Goal: Task Accomplishment & Management: Manage account settings

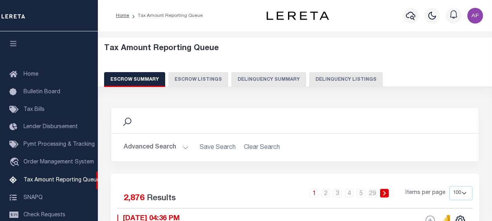
select select "100"
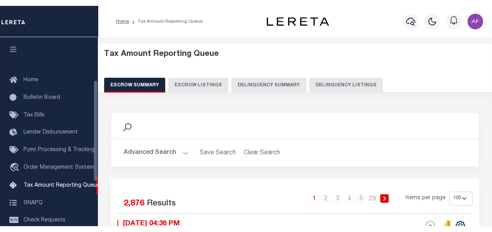
scroll to position [80, 0]
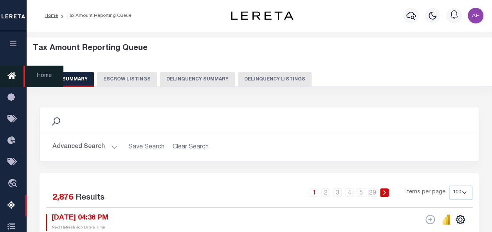
click at [253, 75] on button "Delinquency Listings" at bounding box center [275, 79] width 74 height 15
select select "100"
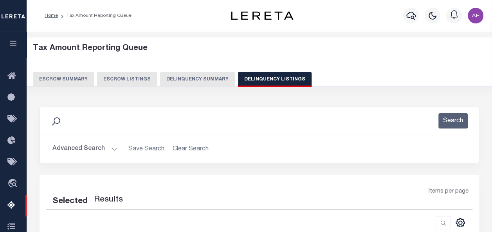
select select "100"
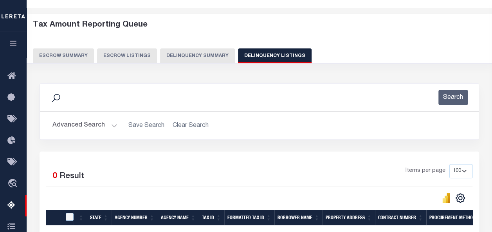
scroll to position [78, 0]
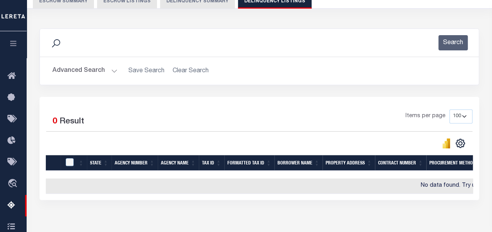
click at [79, 73] on button "Advanced Search" at bounding box center [84, 70] width 65 height 15
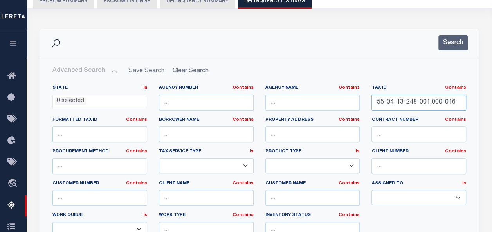
drag, startPoint x: 452, startPoint y: 102, endPoint x: 355, endPoint y: 97, distance: 97.1
click at [356, 97] on div "State In In AK AL AR AZ CA CO CT DC DE FL GA GU HI IA ID IL IN KS KY LA MA MD M…" at bounding box center [259, 165] width 425 height 160
paste input "2-27-115-010.000-015"
type input "55-02-27-115-010.000-015"
click at [461, 45] on button "Search" at bounding box center [452, 42] width 29 height 15
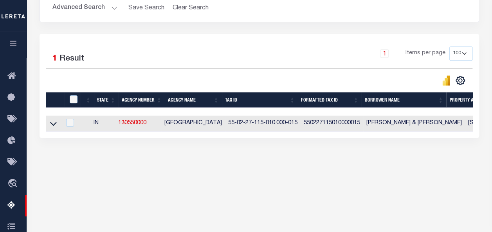
scroll to position [156, 0]
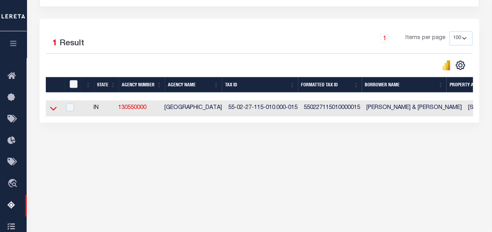
click at [53, 107] on icon at bounding box center [53, 108] width 7 height 8
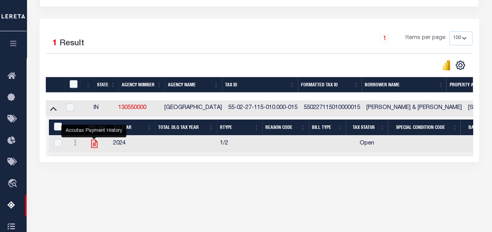
click at [93, 148] on icon "" at bounding box center [94, 144] width 10 height 10
checkbox input "true"
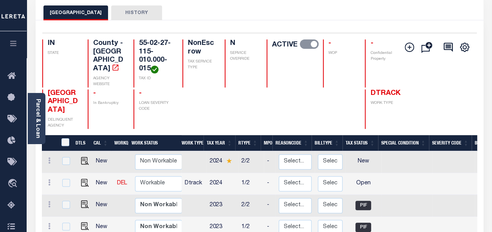
scroll to position [78, 0]
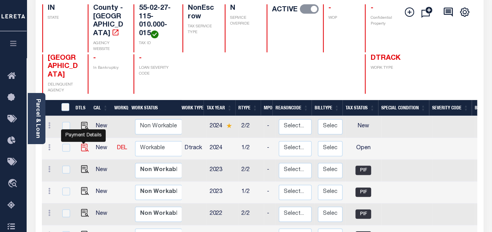
click at [81, 144] on img "" at bounding box center [85, 148] width 8 height 8
checkbox input "true"
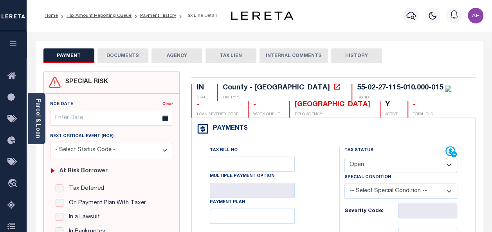
click at [389, 167] on select "- Select Status Code - Open Due/Unpaid Paid Incomplete No Tax Due Internal Refu…" at bounding box center [400, 165] width 113 height 15
select select "PYD"
click at [344, 158] on select "- Select Status Code - Open Due/Unpaid Paid Incomplete No Tax Due Internal Refu…" at bounding box center [400, 165] width 113 height 15
type input "[DATE]"
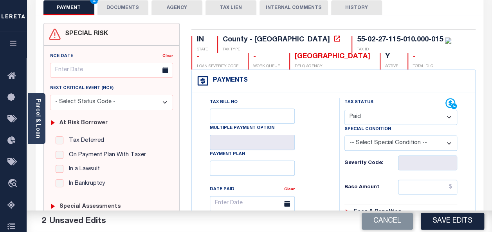
scroll to position [117, 0]
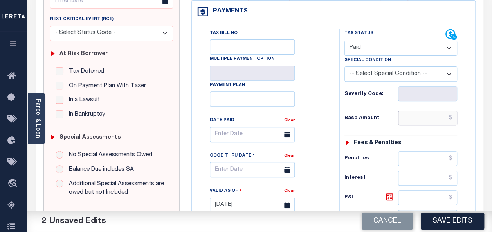
click at [419, 119] on input "text" at bounding box center [427, 118] width 59 height 15
paste input "820.92"
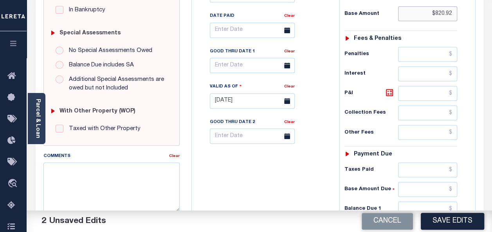
scroll to position [235, 0]
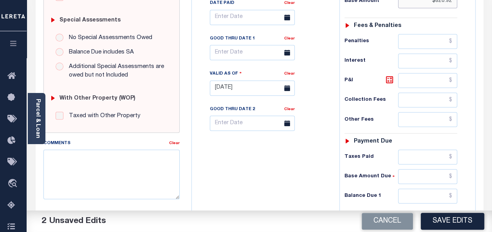
type input "$820.92"
click at [423, 155] on input "text" at bounding box center [427, 157] width 59 height 15
paste input "820.92"
type input "$820.92"
click at [432, 193] on input "text" at bounding box center [427, 196] width 59 height 15
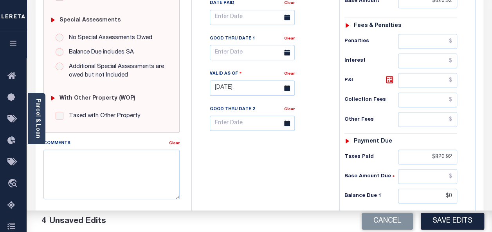
type input "$0.00"
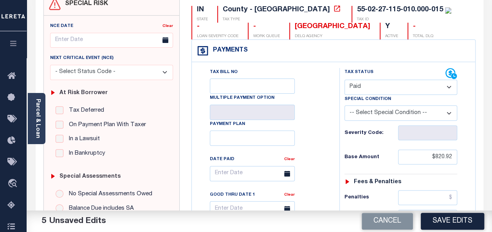
scroll to position [0, 0]
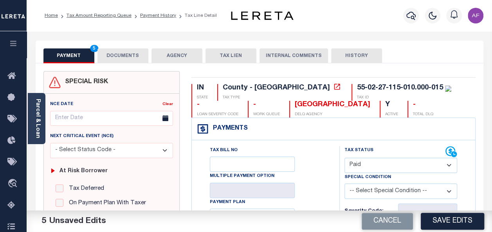
click at [124, 56] on button "DOCUMENTS" at bounding box center [122, 55] width 51 height 15
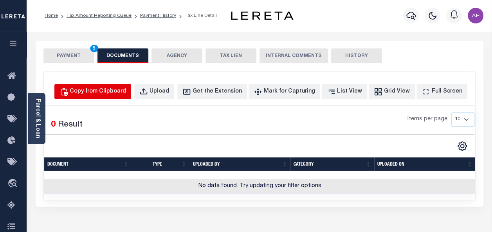
click at [93, 89] on div "Copy from Clipboard" at bounding box center [98, 92] width 56 height 9
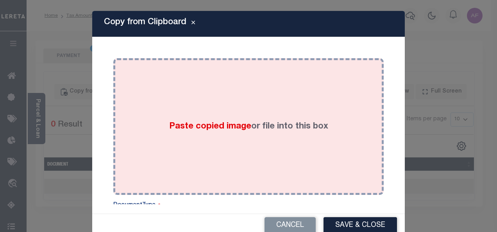
click at [206, 117] on div "Paste copied image or file into this box" at bounding box center [248, 126] width 259 height 125
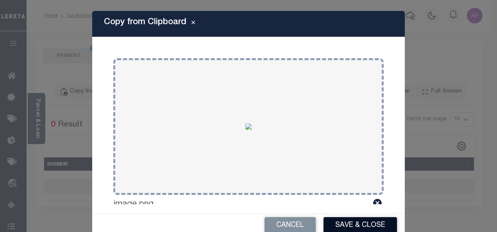
click at [332, 225] on button "Save & Close" at bounding box center [361, 225] width 74 height 17
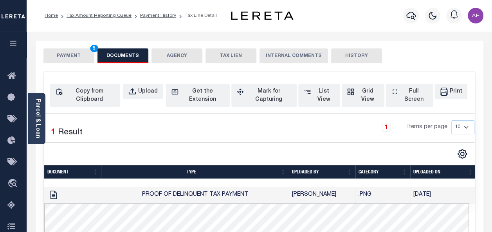
click at [71, 56] on button "PAYMENT 5" at bounding box center [68, 55] width 51 height 15
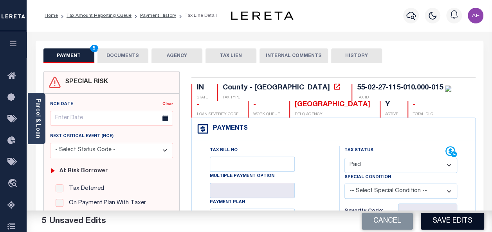
click at [447, 213] on button "Save Edits" at bounding box center [451, 221] width 63 height 17
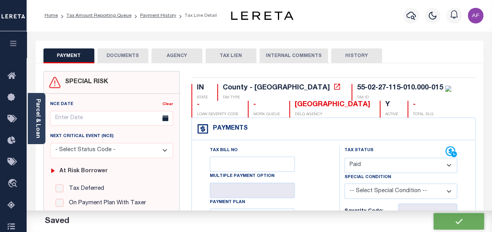
checkbox input "false"
type input "$820.92"
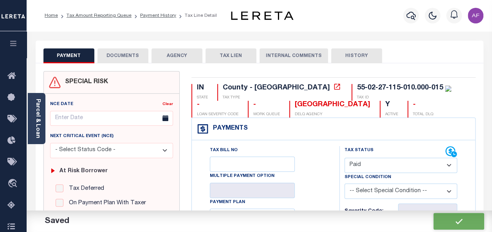
type input "$820.92"
type input "$0"
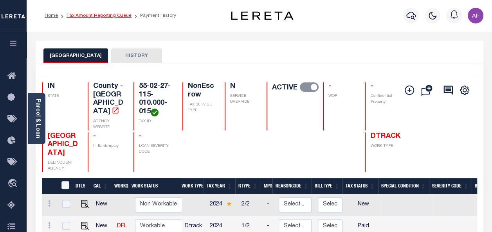
click at [88, 16] on link "Tax Amount Reporting Queue" at bounding box center [98, 15] width 65 height 5
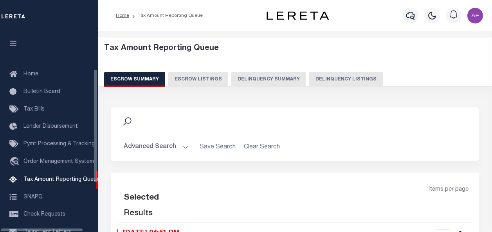
click at [337, 77] on button "Delinquency Listings" at bounding box center [346, 79] width 74 height 15
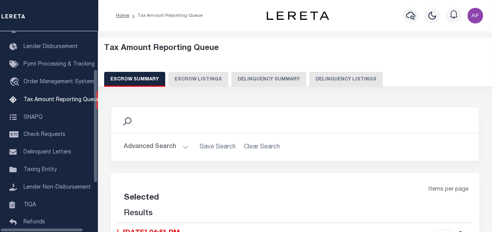
select select "100"
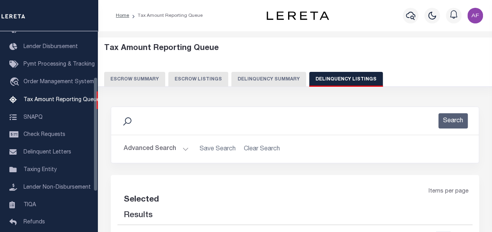
select select "100"
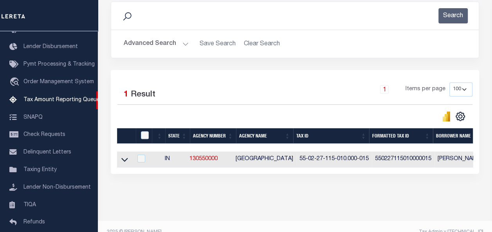
scroll to position [117, 0]
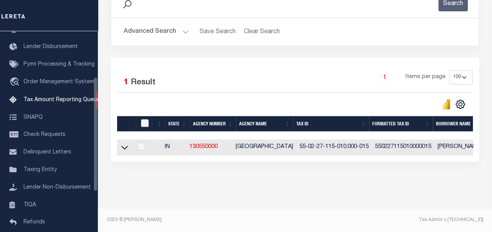
click at [146, 122] on input "checkbox" at bounding box center [145, 123] width 8 height 8
checkbox input "true"
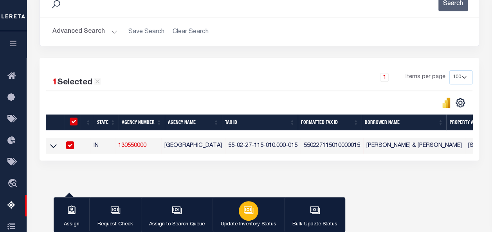
click at [245, 213] on icon "button" at bounding box center [248, 209] width 8 height 6
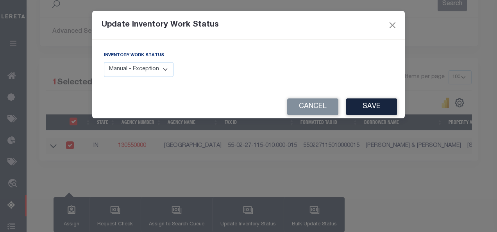
click at [161, 70] on select "Manual - Exception Pended - Awaiting Search Late Add Exception Completed" at bounding box center [139, 69] width 70 height 15
select select "4"
click at [104, 62] on select "Manual - Exception Pended - Awaiting Search Late Add Exception Completed" at bounding box center [139, 69] width 70 height 15
click at [374, 106] on button "Save" at bounding box center [371, 107] width 51 height 17
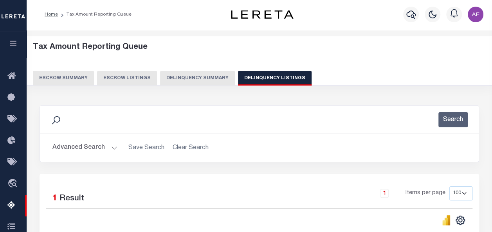
scroll to position [0, 0]
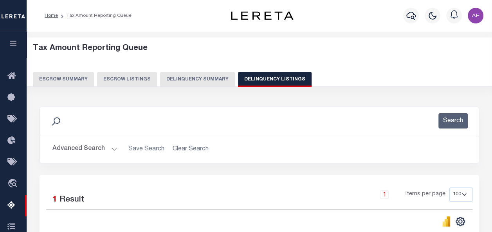
click at [73, 147] on button "Advanced Search" at bounding box center [84, 149] width 65 height 15
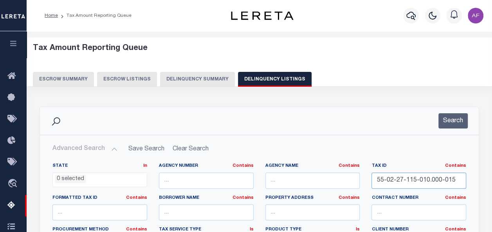
drag, startPoint x: 456, startPoint y: 182, endPoint x: 298, endPoint y: 182, distance: 158.8
paste input "65-003"
type input "55-02-27-165-003.000-015"
click at [449, 118] on button "Search" at bounding box center [452, 120] width 29 height 15
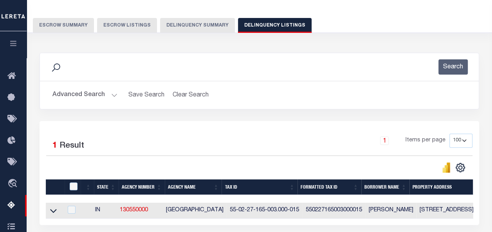
scroll to position [117, 0]
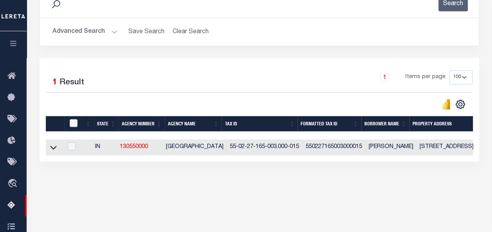
click at [49, 147] on link at bounding box center [53, 146] width 9 height 5
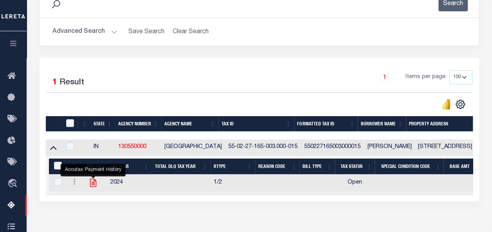
click at [93, 187] on icon "" at bounding box center [93, 183] width 10 height 10
checkbox input "true"
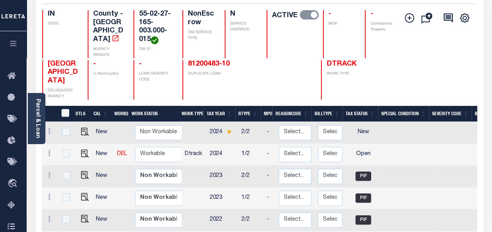
scroll to position [117, 0]
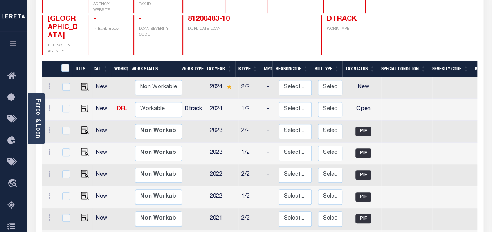
click at [86, 109] on td at bounding box center [83, 110] width 19 height 22
checkbox input "true"
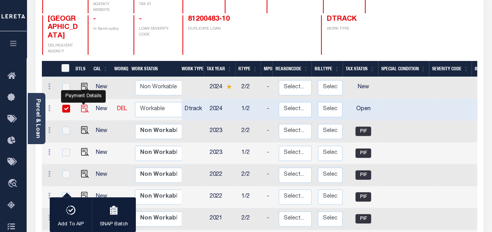
click at [86, 106] on img "" at bounding box center [85, 109] width 8 height 8
checkbox input "false"
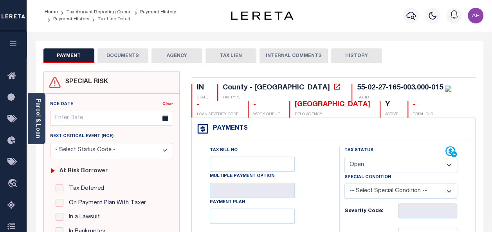
drag, startPoint x: 366, startPoint y: 167, endPoint x: 369, endPoint y: 161, distance: 6.3
click at [367, 166] on select "- Select Status Code - Open Due/Unpaid Paid Incomplete No Tax Due Internal Refu…" at bounding box center [400, 165] width 113 height 15
select select "PYD"
click at [344, 158] on select "- Select Status Code - Open Due/Unpaid Paid Incomplete No Tax Due Internal Refu…" at bounding box center [400, 165] width 113 height 15
type input "[DATE]"
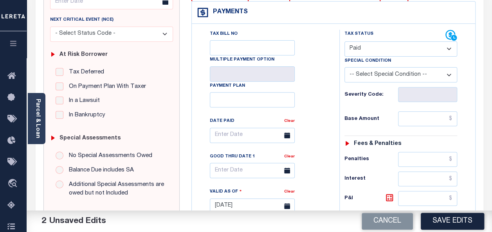
scroll to position [117, 0]
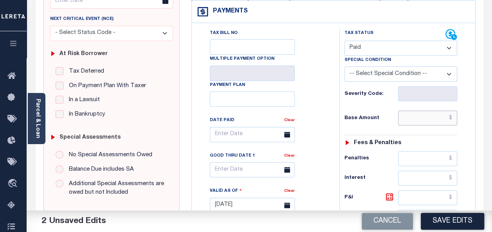
click at [424, 120] on input "text" at bounding box center [427, 118] width 59 height 15
paste input "904.83"
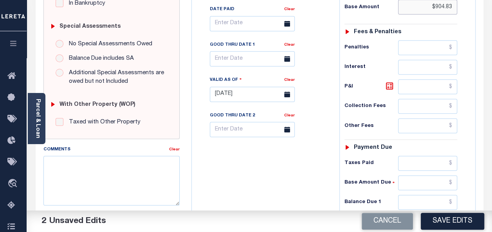
scroll to position [235, 0]
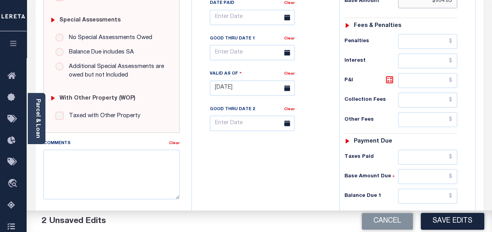
type input "$904.83"
click at [419, 153] on input "text" at bounding box center [427, 157] width 59 height 15
paste input "904.83"
type input "$904.83"
click at [435, 190] on input "text" at bounding box center [427, 196] width 59 height 15
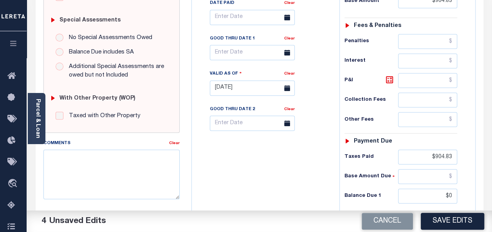
type input "$0.00"
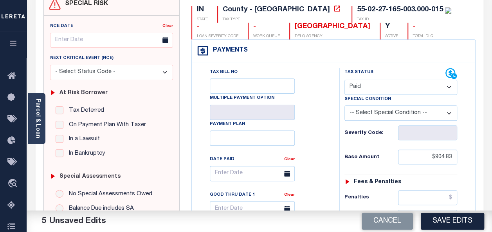
scroll to position [0, 0]
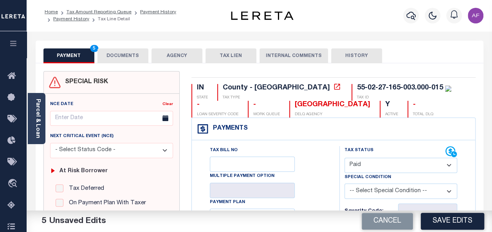
click at [130, 61] on button "DOCUMENTS" at bounding box center [122, 55] width 51 height 15
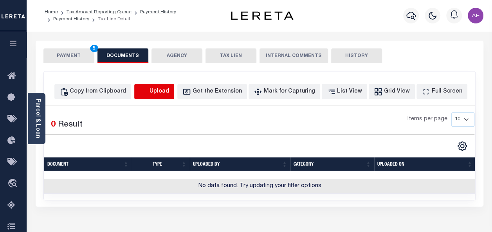
click at [148, 93] on icon "button" at bounding box center [143, 92] width 9 height 9
select select "POP"
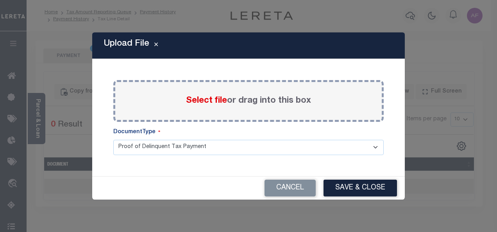
click at [194, 101] on span "Select file" at bounding box center [206, 101] width 41 height 9
click at [0, 0] on input "Select file or drag into this box" at bounding box center [0, 0] width 0 height 0
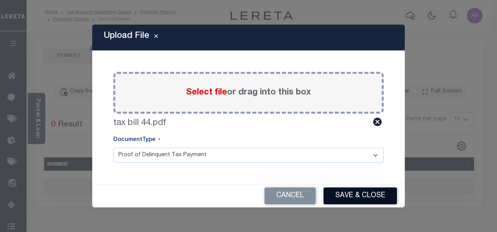
click at [356, 195] on button "Save & Close" at bounding box center [361, 196] width 74 height 17
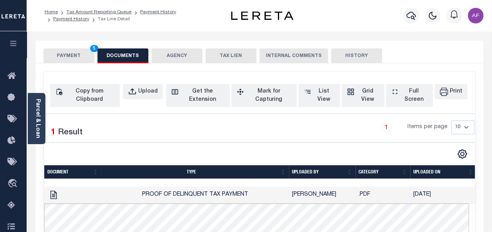
click at [65, 48] on button "PAYMENT 5" at bounding box center [68, 55] width 51 height 15
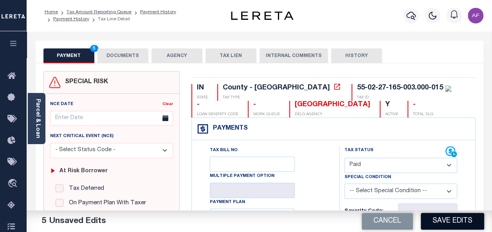
click at [451, 222] on button "Save Edits" at bounding box center [451, 221] width 63 height 17
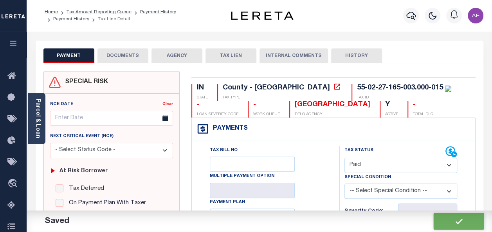
checkbox input "false"
type input "$904.83"
type input "$0"
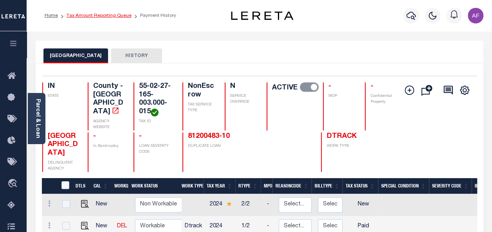
click at [104, 14] on link "Tax Amount Reporting Queue" at bounding box center [98, 15] width 65 height 5
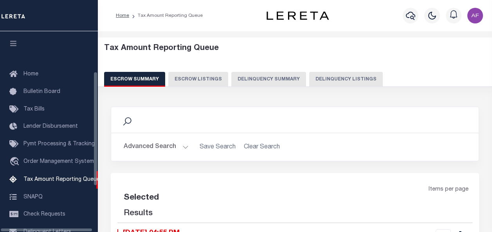
click at [353, 82] on button "Delinquency Listings" at bounding box center [346, 79] width 74 height 15
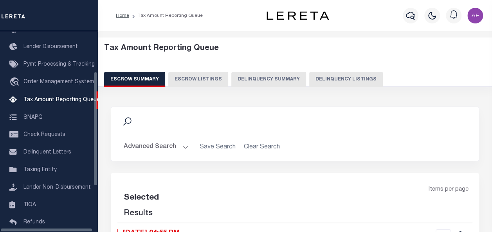
select select "100"
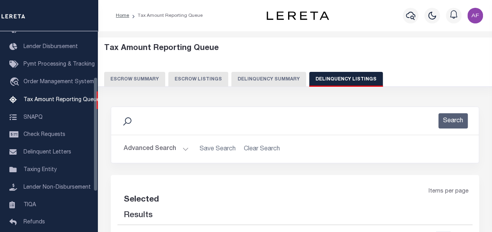
select select "100"
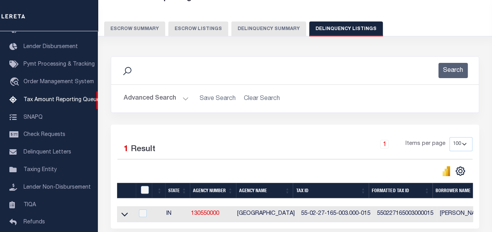
scroll to position [78, 0]
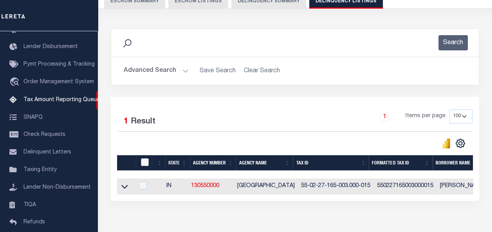
click at [145, 159] on input "checkbox" at bounding box center [145, 162] width 8 height 8
checkbox input "true"
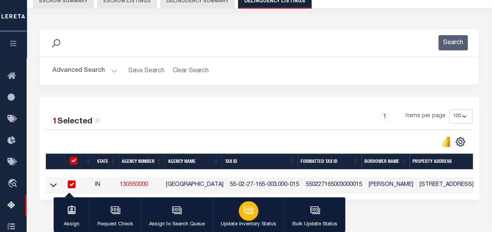
click at [251, 209] on icon "button" at bounding box center [248, 210] width 10 height 10
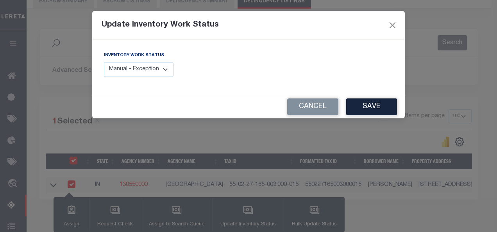
click at [156, 73] on select "Manual - Exception Pended - Awaiting Search Late Add Exception Completed" at bounding box center [139, 69] width 70 height 15
select select "4"
click at [104, 62] on select "Manual - Exception Pended - Awaiting Search Late Add Exception Completed" at bounding box center [139, 69] width 70 height 15
click at [362, 106] on button "Save" at bounding box center [371, 107] width 51 height 17
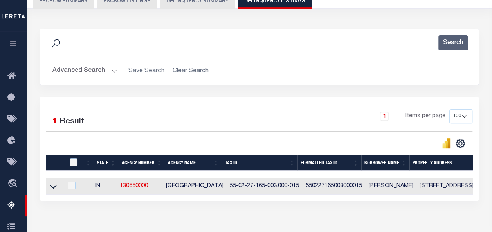
click at [70, 70] on button "Advanced Search" at bounding box center [84, 70] width 65 height 15
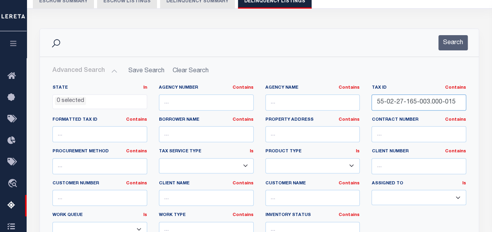
drag, startPoint x: 454, startPoint y: 102, endPoint x: 320, endPoint y: 87, distance: 135.3
click at [320, 87] on div "State In In AK AL AR AZ CA CO CT DC DE FL GA GU HI IA ID IL IN KS KY LA MA MD M…" at bounding box center [259, 165] width 425 height 160
paste input "220-035"
type input "55-02-27-220-035.000-015"
click at [457, 45] on button "Search" at bounding box center [452, 42] width 29 height 15
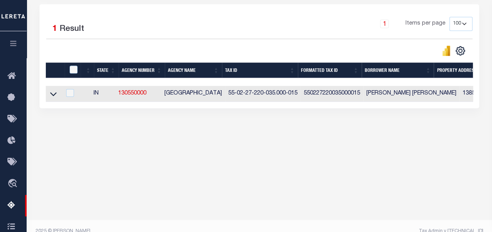
scroll to position [182, 0]
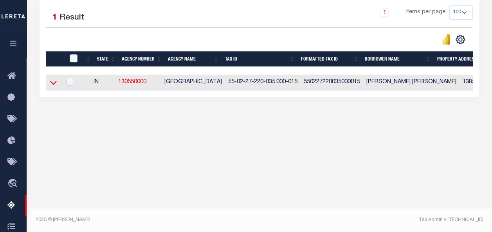
click at [53, 84] on icon at bounding box center [53, 83] width 7 height 8
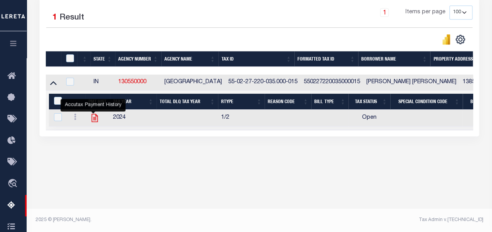
click at [95, 120] on icon "" at bounding box center [95, 118] width 10 height 10
checkbox input "true"
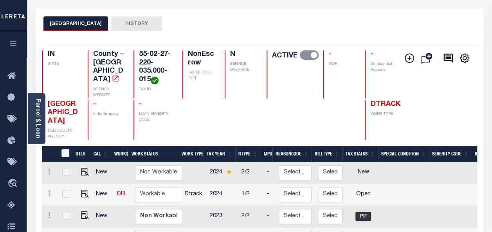
scroll to position [78, 0]
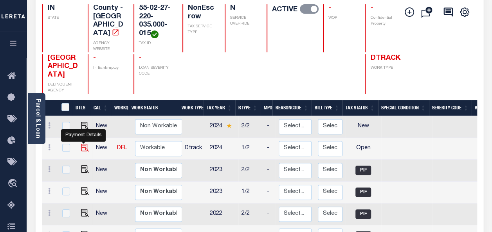
click at [86, 144] on img "" at bounding box center [85, 148] width 8 height 8
checkbox input "true"
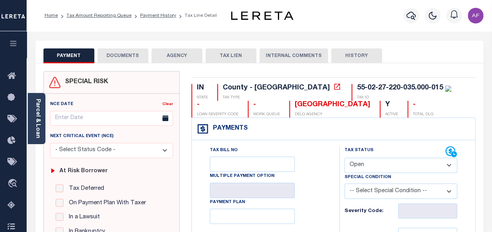
click at [366, 164] on select "- Select Status Code - Open Due/Unpaid Paid Incomplete No Tax Due Internal Refu…" at bounding box center [400, 165] width 113 height 15
select select "PYD"
click at [344, 158] on select "- Select Status Code - Open Due/Unpaid Paid Incomplete No Tax Due Internal Refu…" at bounding box center [400, 165] width 113 height 15
type input "[DATE]"
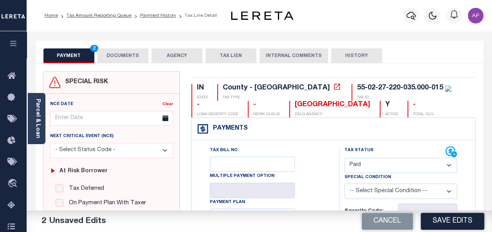
scroll to position [117, 0]
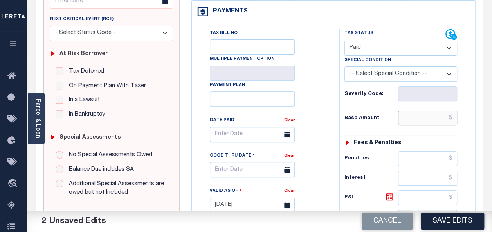
click at [414, 122] on input "text" at bounding box center [427, 118] width 59 height 15
paste input "579.78"
type input "$579.78"
click at [469, 121] on div "Tax Status Status" at bounding box center [403, 201] width 140 height 345
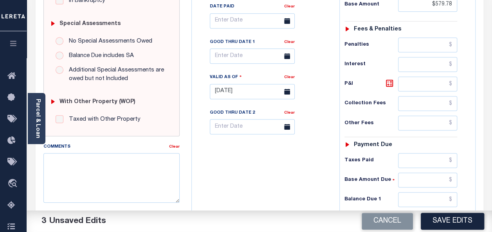
scroll to position [313, 0]
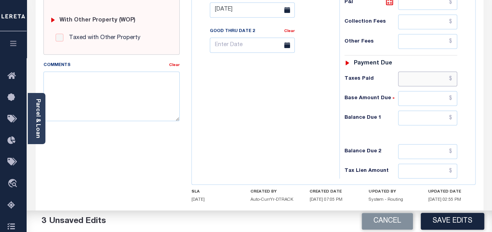
click at [424, 76] on input "text" at bounding box center [427, 79] width 59 height 15
paste input "579.78"
type input "$579.78"
click at [438, 117] on input "text" at bounding box center [427, 118] width 59 height 15
type input "$0.00"
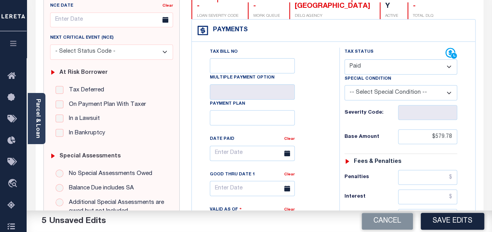
scroll to position [0, 0]
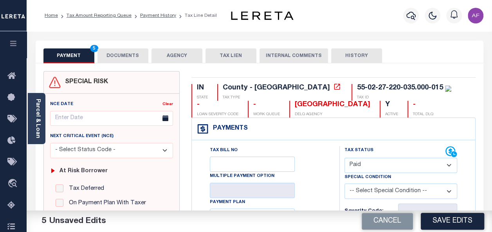
click at [136, 50] on button "DOCUMENTS" at bounding box center [122, 55] width 51 height 15
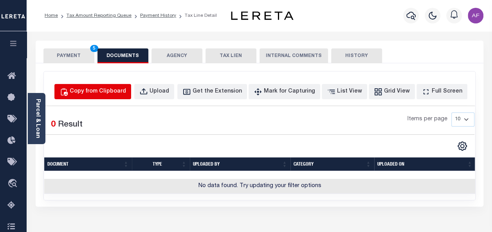
click at [126, 88] on div "Copy from Clipboard" at bounding box center [98, 92] width 56 height 9
select select "POP"
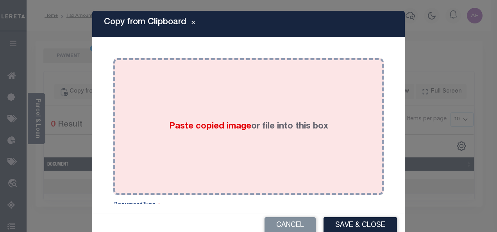
click at [174, 117] on div "Paste copied image or file into this box" at bounding box center [248, 126] width 259 height 125
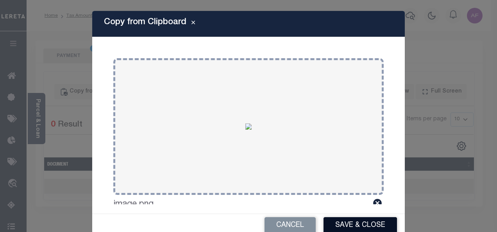
click at [341, 221] on button "Save & Close" at bounding box center [361, 225] width 74 height 17
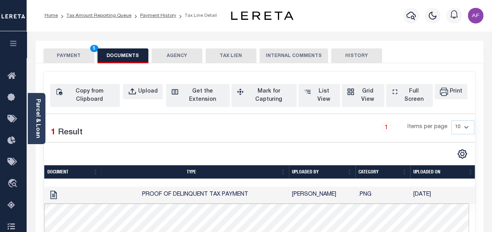
click at [63, 54] on button "PAYMENT 5" at bounding box center [68, 55] width 51 height 15
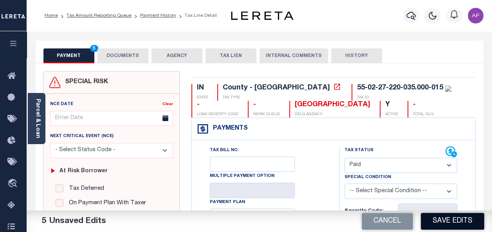
click at [442, 222] on button "Save Edits" at bounding box center [451, 221] width 63 height 17
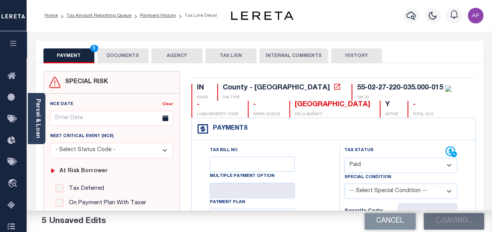
checkbox input "false"
type input "$579.78"
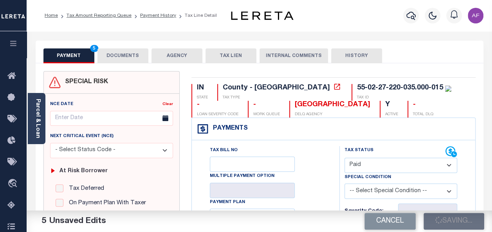
type input "$579.78"
type input "$0"
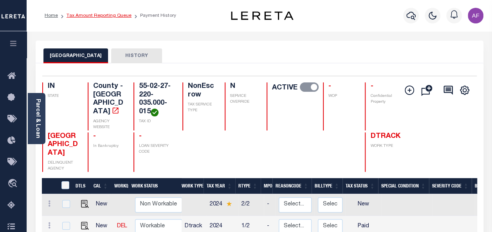
click at [83, 16] on link "Tax Amount Reporting Queue" at bounding box center [98, 15] width 65 height 5
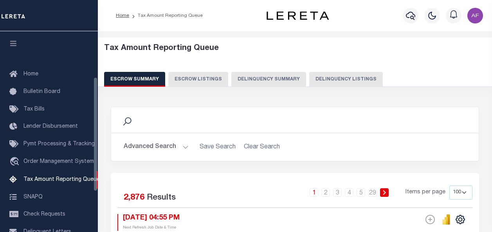
click at [352, 77] on button "Delinquency Listings" at bounding box center [346, 79] width 74 height 15
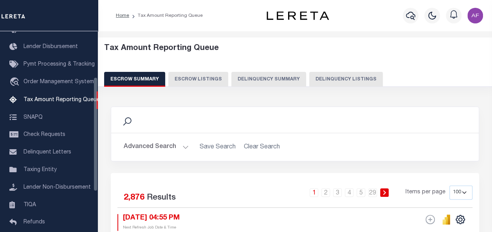
select select "100"
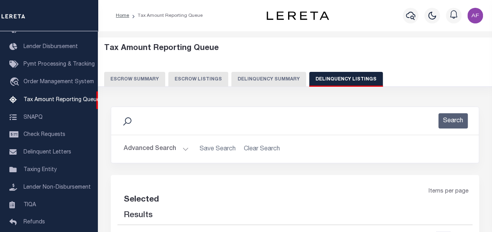
select select "100"
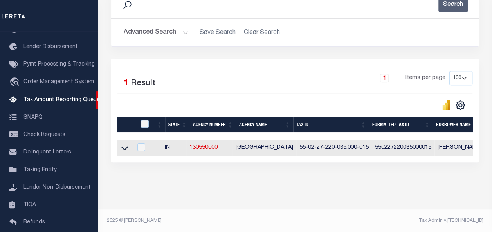
scroll to position [117, 0]
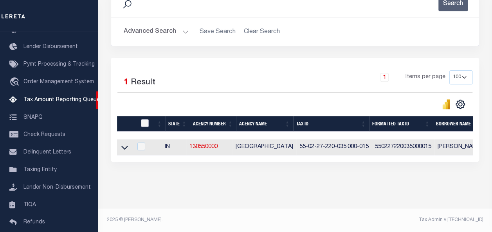
click at [144, 123] on input "checkbox" at bounding box center [145, 123] width 8 height 8
checkbox input "true"
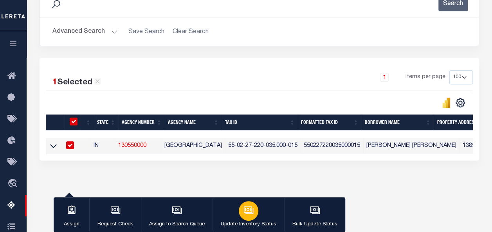
click at [259, 216] on button "Update Inventory Status" at bounding box center [248, 214] width 72 height 35
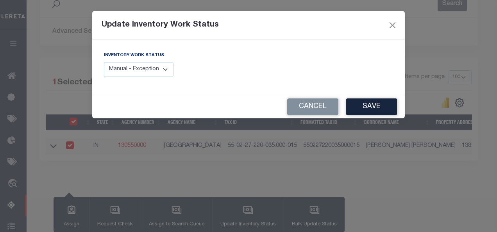
click at [160, 77] on div "Inventory Work Status Manual - Exception Pended - Awaiting Search Late Add Exce…" at bounding box center [173, 67] width 151 height 32
click at [163, 72] on select "Manual - Exception Pended - Awaiting Search Late Add Exception Completed" at bounding box center [139, 69] width 70 height 15
select select "4"
click at [104, 62] on select "Manual - Exception Pended - Awaiting Search Late Add Exception Completed" at bounding box center [139, 69] width 70 height 15
click at [371, 113] on button "Save" at bounding box center [371, 107] width 51 height 17
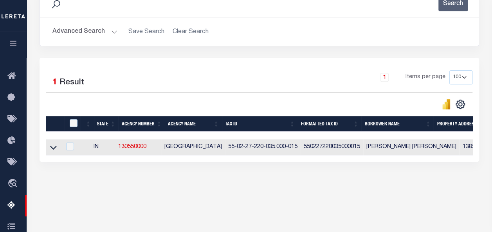
click at [101, 33] on button "Advanced Search" at bounding box center [84, 31] width 65 height 15
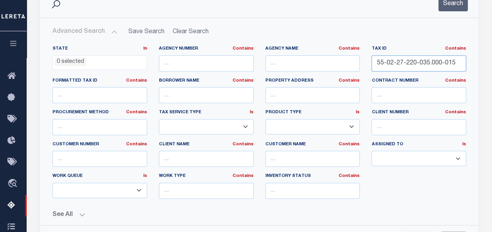
drag, startPoint x: 454, startPoint y: 61, endPoint x: 323, endPoint y: 72, distance: 131.5
click at [129, 56] on div "State In In AK AL AR AZ CA CO CT DC DE FL GA GU HI IA ID IL IN KS [GEOGRAPHIC_D…" at bounding box center [259, 126] width 425 height 160
paste input "40-01"
type input "55-02-27-240-015.000-015"
click at [455, 5] on button "Search" at bounding box center [452, 3] width 29 height 15
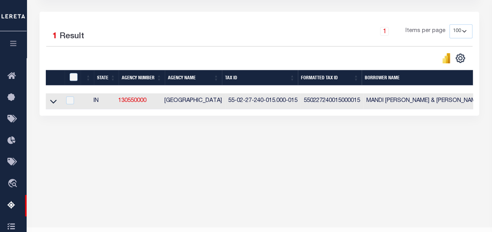
scroll to position [182, 0]
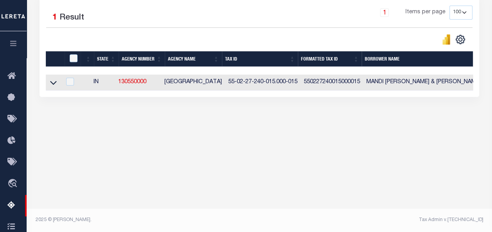
click at [57, 83] on link at bounding box center [53, 81] width 9 height 5
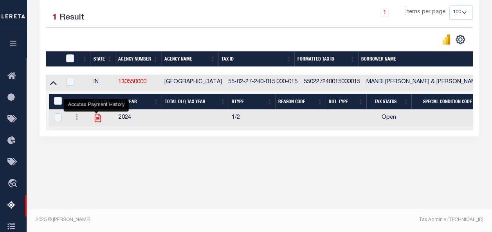
click at [95, 119] on icon "" at bounding box center [98, 118] width 6 height 8
checkbox input "true"
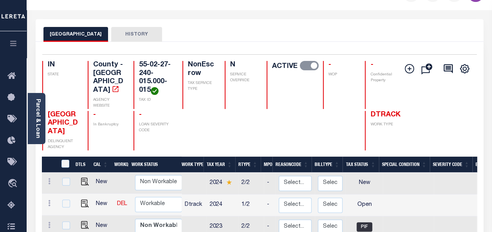
scroll to position [78, 0]
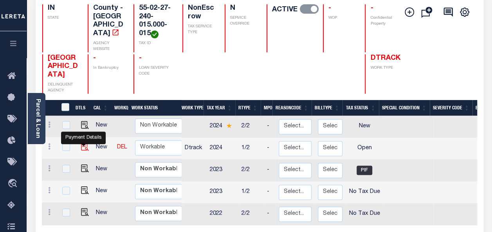
click at [81, 143] on img "" at bounding box center [85, 147] width 8 height 8
checkbox input "true"
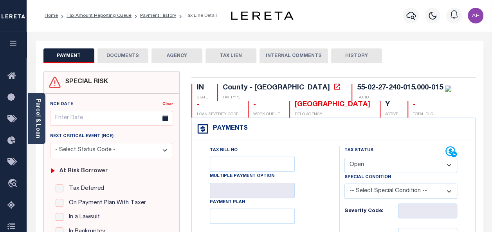
click at [352, 170] on select "- Select Status Code - Open Due/Unpaid Paid Incomplete No Tax Due Internal Refu…" at bounding box center [400, 165] width 113 height 15
select select "PYD"
click at [344, 158] on select "- Select Status Code - Open Due/Unpaid Paid Incomplete No Tax Due Internal Refu…" at bounding box center [400, 165] width 113 height 15
type input "[DATE]"
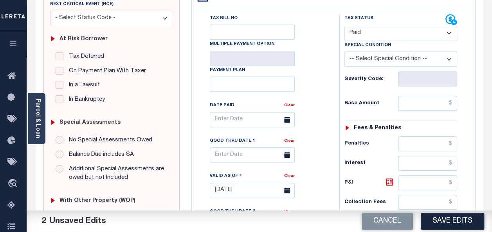
scroll to position [156, 0]
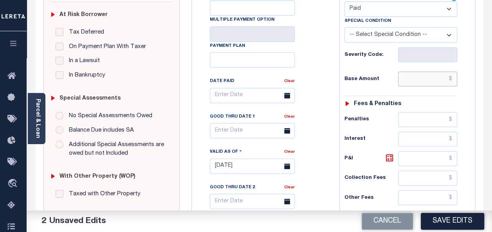
click at [414, 77] on input "text" at bounding box center [427, 79] width 59 height 15
paste input "668.74"
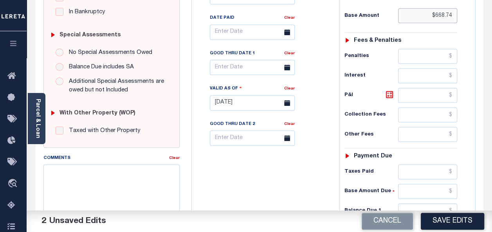
scroll to position [274, 0]
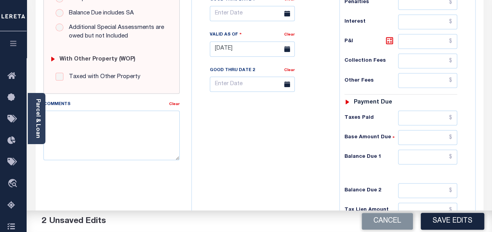
type input "$668.74"
click at [410, 117] on input "text" at bounding box center [427, 118] width 59 height 15
paste input "668.74"
type input "$668.74"
click at [433, 154] on input "text" at bounding box center [427, 157] width 59 height 15
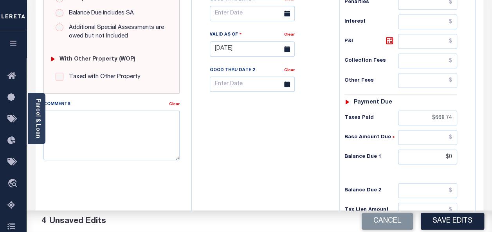
type input "$0.00"
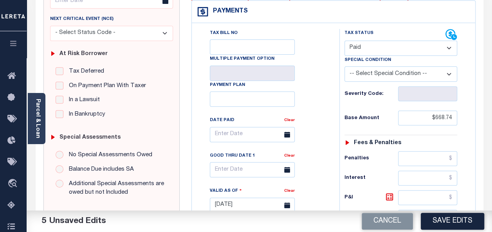
scroll to position [0, 0]
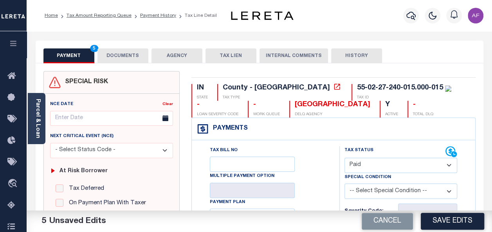
click at [126, 54] on button "DOCUMENTS" at bounding box center [122, 55] width 51 height 15
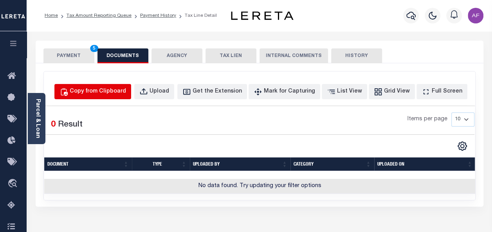
click at [126, 95] on button "Copy from Clipboard" at bounding box center [92, 91] width 77 height 15
select select "POP"
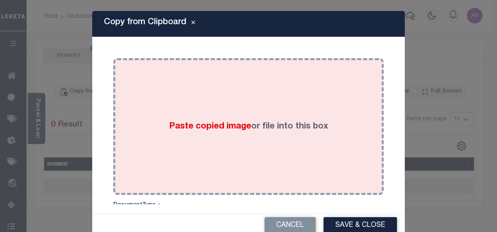
click at [183, 105] on div "Paste copied image or file into this box" at bounding box center [248, 126] width 259 height 125
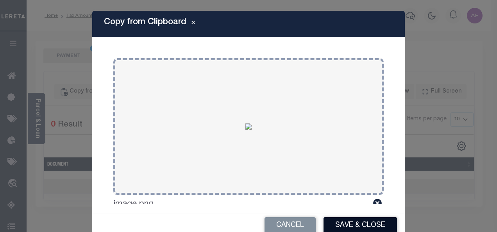
click at [362, 228] on button "Save & Close" at bounding box center [361, 225] width 74 height 17
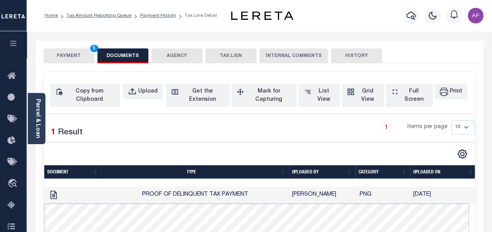
click at [65, 56] on button "PAYMENT 5" at bounding box center [68, 55] width 51 height 15
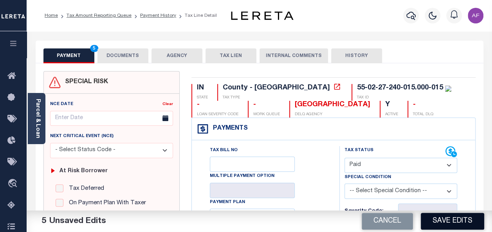
click at [461, 221] on button "Save Edits" at bounding box center [451, 221] width 63 height 17
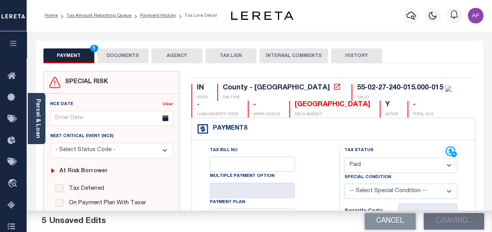
checkbox input "false"
type input "$668.74"
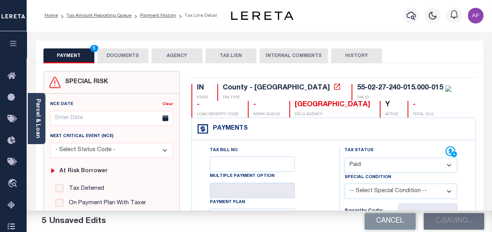
type input "$668.74"
type input "$0"
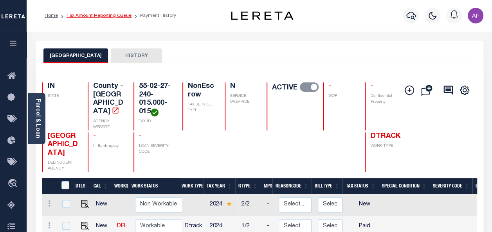
click at [90, 16] on link "Tax Amount Reporting Queue" at bounding box center [98, 15] width 65 height 5
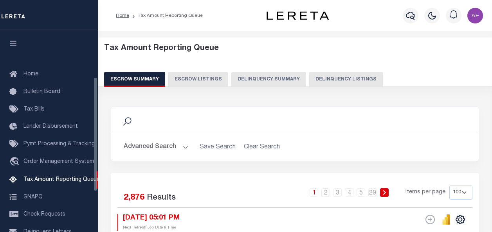
click at [337, 79] on button "Delinquency Listings" at bounding box center [346, 79] width 74 height 15
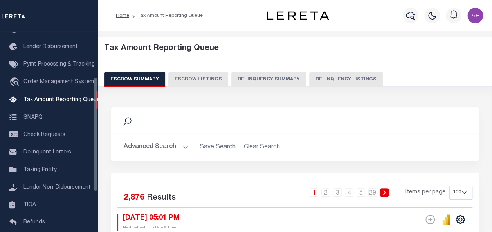
select select "100"
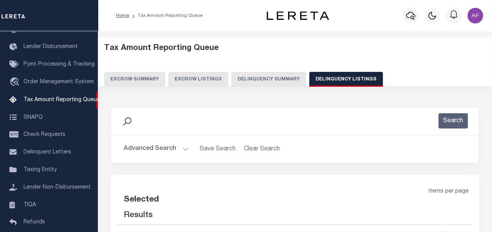
select select "100"
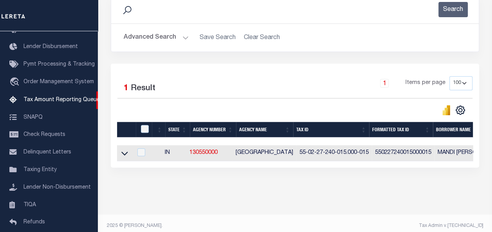
scroll to position [122, 0]
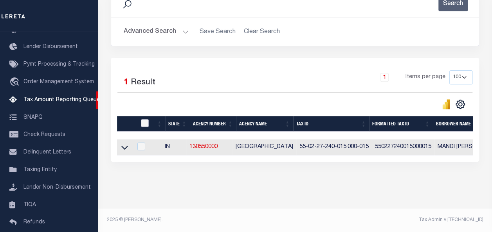
click at [144, 119] on input "checkbox" at bounding box center [145, 123] width 8 height 8
checkbox input "true"
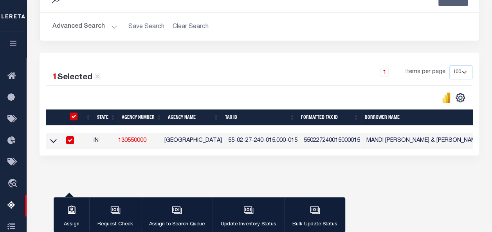
scroll to position [121, 0]
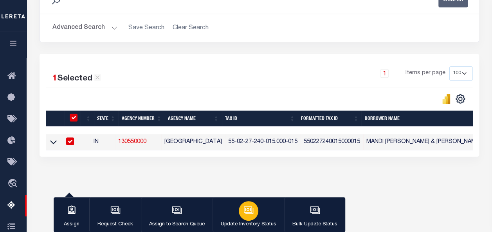
click at [244, 213] on icon "button" at bounding box center [248, 209] width 8 height 6
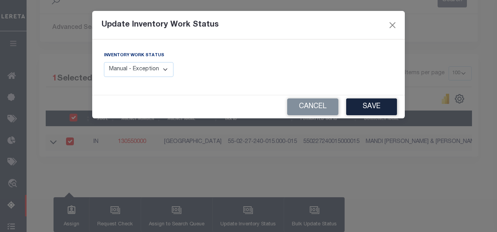
click at [126, 66] on select "Manual - Exception Pended - Awaiting Search Late Add Exception Completed" at bounding box center [139, 69] width 70 height 15
select select "4"
click at [104, 62] on select "Manual - Exception Pended - Awaiting Search Late Add Exception Completed" at bounding box center [139, 69] width 70 height 15
click at [366, 111] on button "Save" at bounding box center [371, 107] width 51 height 17
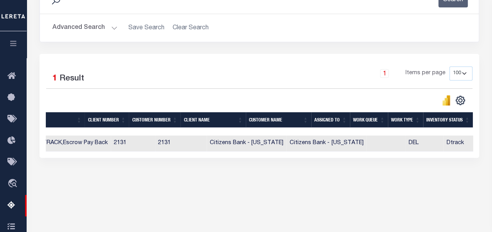
scroll to position [0, 0]
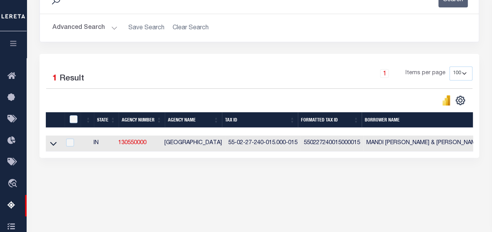
click button "Advanced Search"
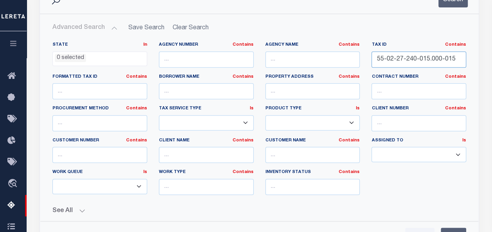
drag, startPoint x: 459, startPoint y: 61, endPoint x: 351, endPoint y: 60, distance: 108.3
click div "State In In AK AL AR AZ CA CO CT DC DE FL GA GU HI IA ID IL IN KS [GEOGRAPHIC_D…"
paste input "310-010"
type input "55-02-27-310-010.000-015"
click button "Search"
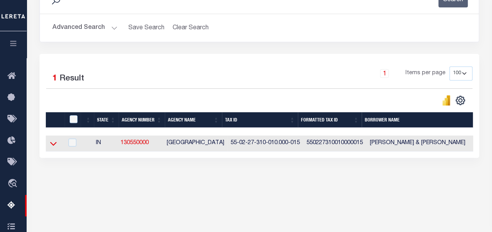
click icon
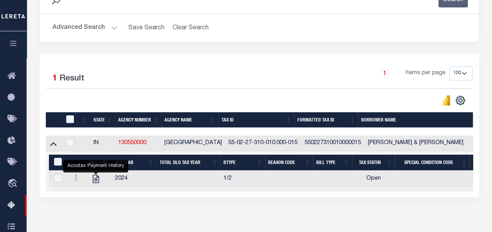
click link ""
checkbox input "true"
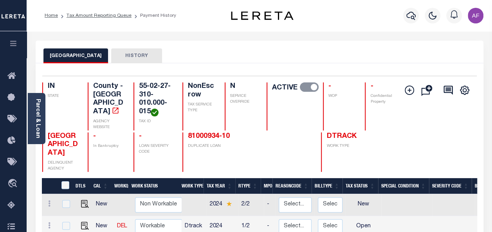
scroll to position [1, 0]
click at [82, 221] on img "" at bounding box center [85, 225] width 8 height 8
checkbox input "true"
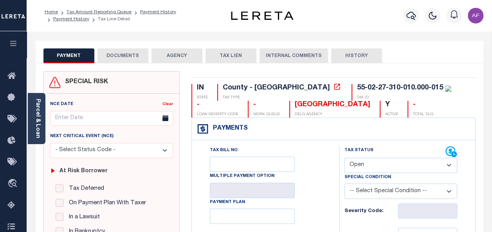
click at [371, 169] on select "- Select Status Code - Open Due/Unpaid Paid Incomplete No Tax Due Internal Refu…" at bounding box center [400, 165] width 113 height 15
select select "PYD"
click at [344, 158] on select "- Select Status Code - Open Due/Unpaid Paid Incomplete No Tax Due Internal Refu…" at bounding box center [400, 165] width 113 height 15
type input "[DATE]"
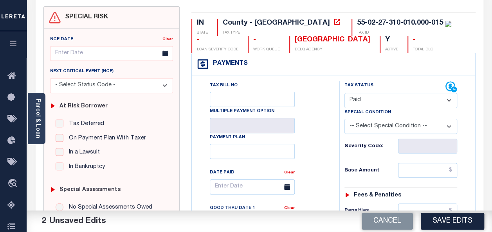
scroll to position [117, 0]
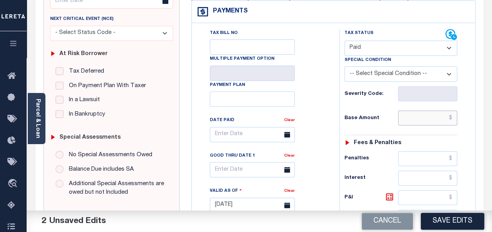
click at [412, 120] on input "text" at bounding box center [427, 118] width 59 height 15
paste input "587.56"
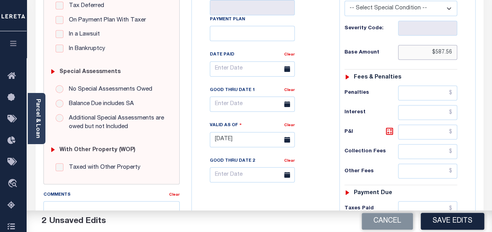
scroll to position [235, 0]
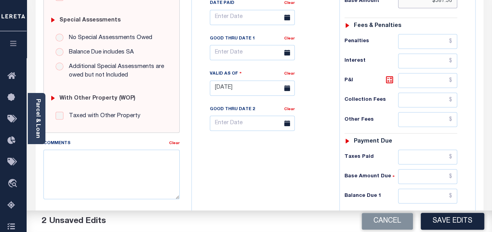
type input "$587.56"
click at [420, 156] on input "text" at bounding box center [427, 157] width 59 height 15
paste input "587.56"
type input "$587.56"
click at [426, 197] on input "text" at bounding box center [427, 196] width 59 height 15
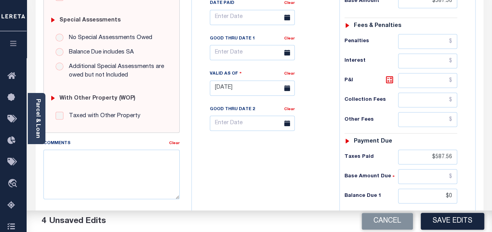
type input "$0.00"
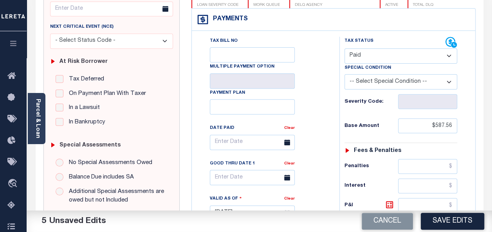
scroll to position [0, 0]
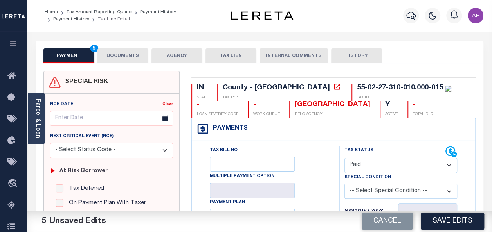
click at [119, 53] on button "DOCUMENTS" at bounding box center [122, 55] width 51 height 15
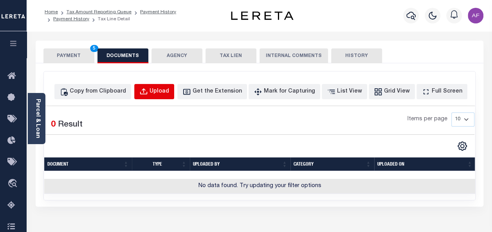
click at [169, 93] on div "Upload" at bounding box center [159, 92] width 20 height 9
select select "POP"
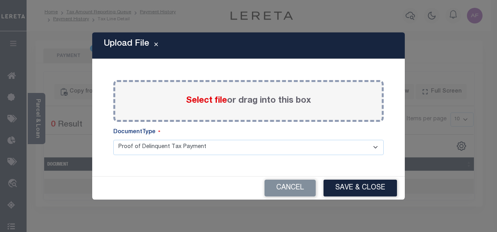
click at [195, 100] on span "Select file" at bounding box center [206, 101] width 41 height 9
click at [0, 0] on input "Select file or drag into this box" at bounding box center [0, 0] width 0 height 0
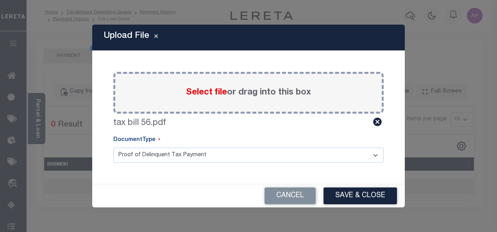
click at [347, 196] on button "Save & Close" at bounding box center [361, 196] width 74 height 17
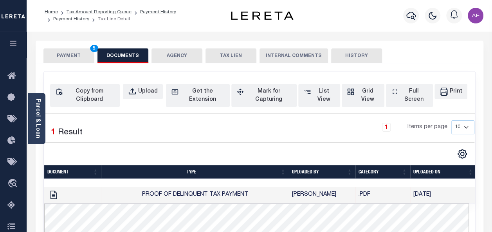
click at [59, 56] on button "PAYMENT 5" at bounding box center [68, 55] width 51 height 15
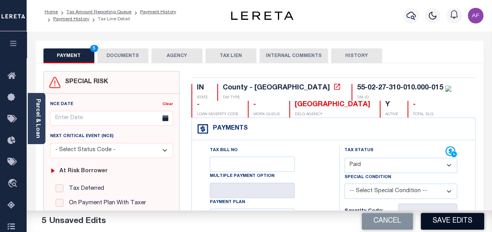
click at [449, 221] on button "Save Edits" at bounding box center [451, 221] width 63 height 17
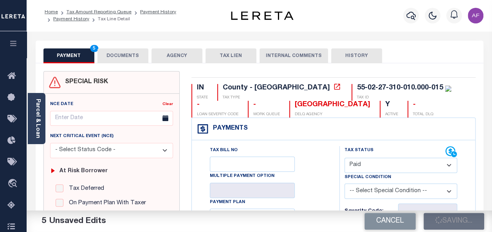
checkbox input "false"
type input "$587.56"
type input "$0"
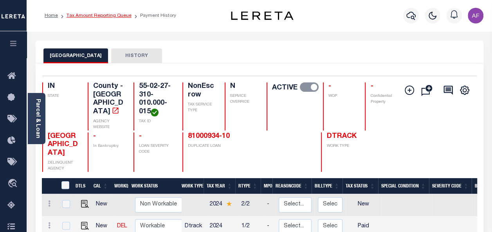
click at [84, 16] on link "Tax Amount Reporting Queue" at bounding box center [98, 15] width 65 height 5
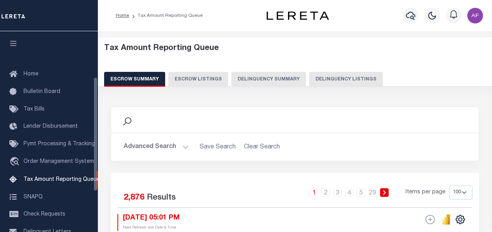
select select "100"
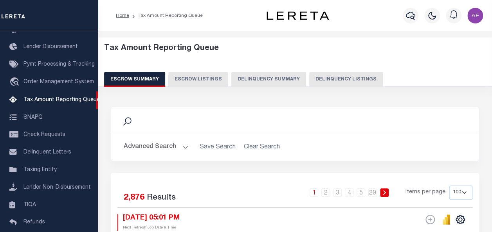
click at [343, 80] on button "Delinquency Listings" at bounding box center [346, 79] width 74 height 15
select select "100"
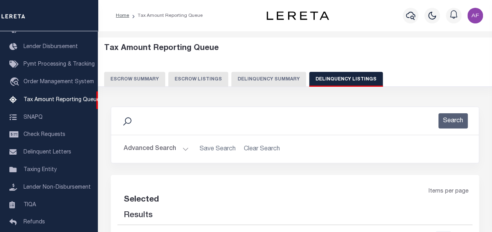
select select "100"
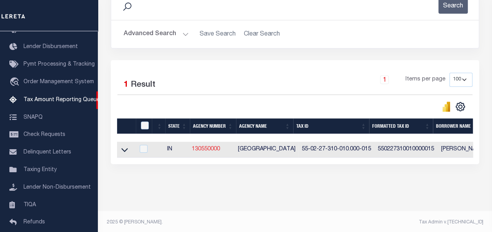
scroll to position [117, 0]
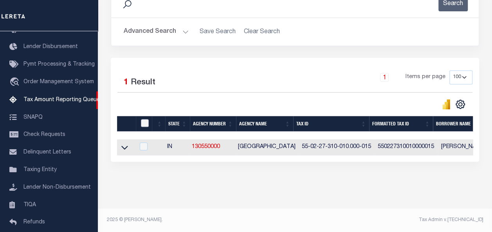
click at [143, 126] on input "checkbox" at bounding box center [145, 123] width 8 height 8
checkbox input "true"
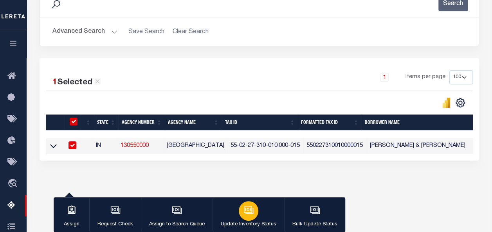
click at [239, 212] on div "button" at bounding box center [249, 211] width 20 height 20
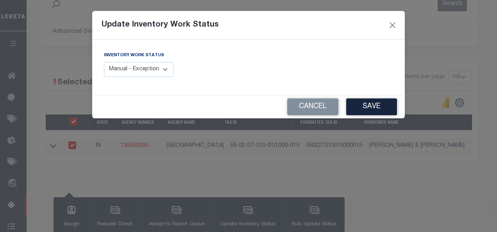
click at [143, 68] on select "Manual - Exception Pended - Awaiting Search Late Add Exception Completed" at bounding box center [139, 69] width 70 height 15
select select "4"
click at [104, 62] on select "Manual - Exception Pended - Awaiting Search Late Add Exception Completed" at bounding box center [139, 69] width 70 height 15
click at [362, 105] on button "Save" at bounding box center [371, 107] width 51 height 17
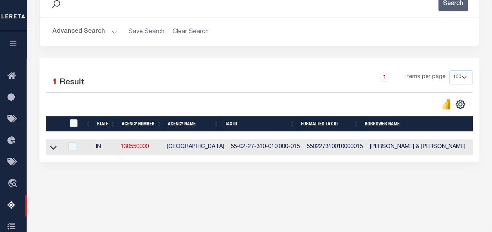
click at [83, 34] on button "Advanced Search" at bounding box center [84, 31] width 65 height 15
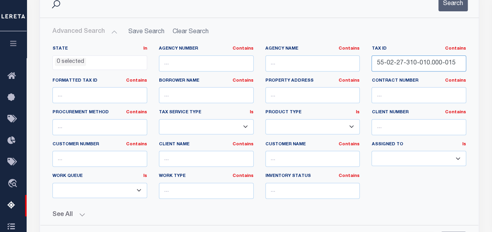
drag, startPoint x: 462, startPoint y: 62, endPoint x: 341, endPoint y: 57, distance: 120.5
click at [341, 57] on div "State In In AK AL AR AZ CA CO CT DC DE FL GA GU HI IA ID IL IN KS [GEOGRAPHIC_D…" at bounding box center [259, 126] width 425 height 160
paste input "450-023"
type input "55-02-27-450-023.000-015"
click at [451, 5] on button "Search" at bounding box center [452, 3] width 29 height 15
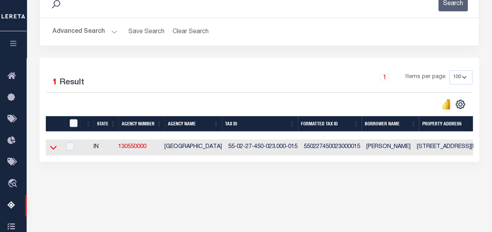
click at [51, 149] on icon at bounding box center [53, 148] width 7 height 8
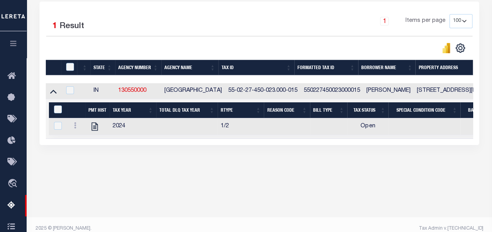
scroll to position [182, 0]
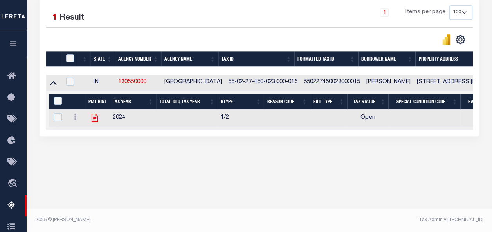
click at [92, 118] on icon "" at bounding box center [94, 118] width 6 height 8
checkbox input "true"
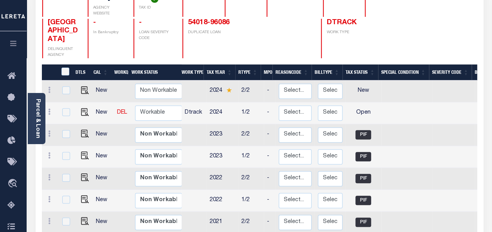
scroll to position [117, 0]
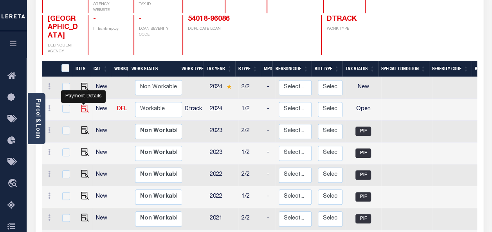
click at [82, 105] on img "" at bounding box center [85, 109] width 8 height 8
checkbox input "true"
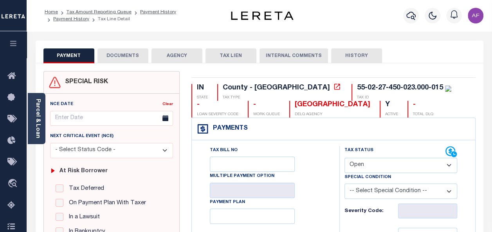
click at [362, 162] on select "- Select Status Code - Open Due/Unpaid Paid Incomplete No Tax Due Internal Refu…" at bounding box center [400, 165] width 113 height 15
select select "PYD"
click at [344, 158] on select "- Select Status Code - Open Due/Unpaid Paid Incomplete No Tax Due Internal Refu…" at bounding box center [400, 165] width 113 height 15
type input "[DATE]"
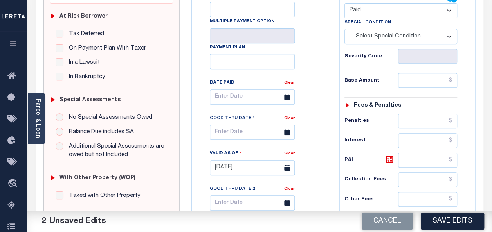
scroll to position [156, 0]
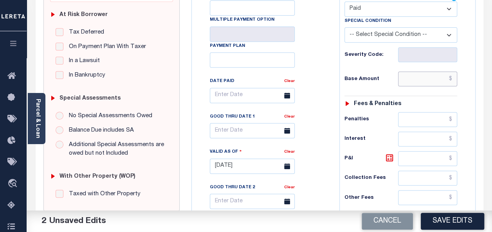
click at [423, 80] on input "text" at bounding box center [427, 79] width 59 height 15
paste input "575.53"
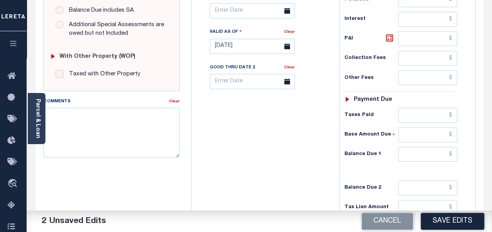
scroll to position [313, 0]
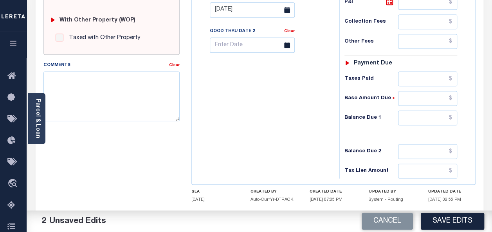
type input "$575.53"
click at [410, 79] on input "text" at bounding box center [427, 79] width 59 height 15
paste input "575.53"
type input "$575.53"
click at [424, 112] on input "text" at bounding box center [427, 118] width 59 height 15
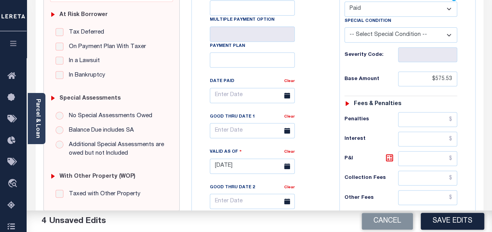
scroll to position [0, 0]
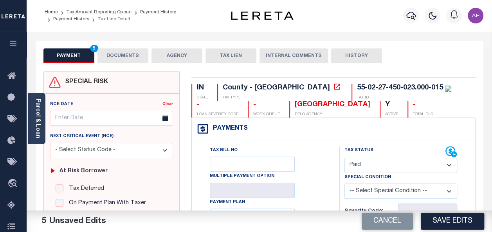
type input "$0.00"
click at [127, 59] on button "DOCUMENTS" at bounding box center [122, 55] width 51 height 15
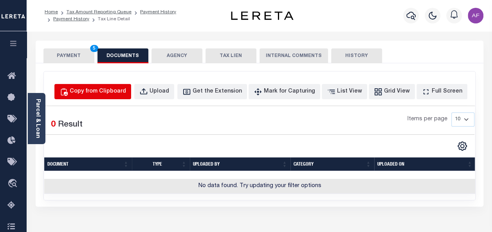
click at [103, 92] on div "Copy from Clipboard" at bounding box center [98, 92] width 56 height 9
select select "POP"
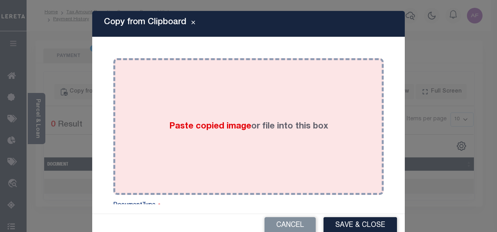
click at [170, 106] on div "Paste copied image or file into this box" at bounding box center [248, 126] width 259 height 125
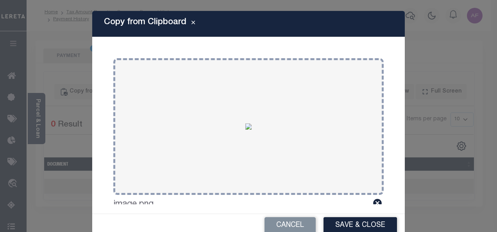
click at [327, 228] on button "Save & Close" at bounding box center [361, 225] width 74 height 17
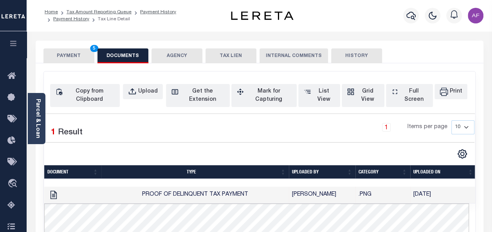
click at [53, 61] on button "PAYMENT 5" at bounding box center [68, 55] width 51 height 15
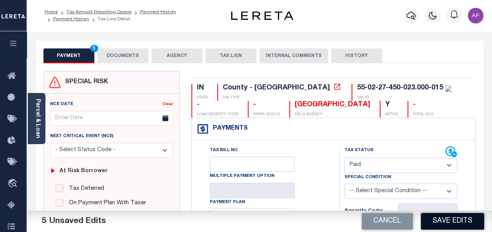
click at [443, 229] on div "Cancel Save Edits" at bounding box center [375, 222] width 233 height 22
click at [443, 222] on button "Save Edits" at bounding box center [451, 221] width 63 height 17
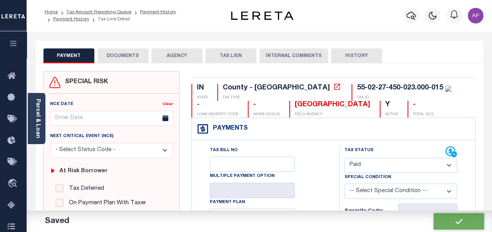
checkbox input "false"
type input "$575.53"
type input "$0"
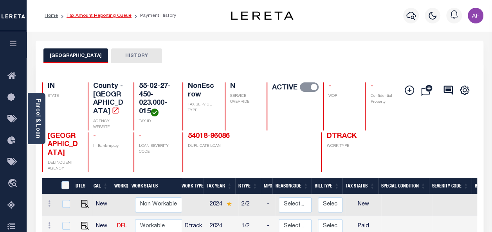
click at [84, 14] on link "Tax Amount Reporting Queue" at bounding box center [98, 15] width 65 height 5
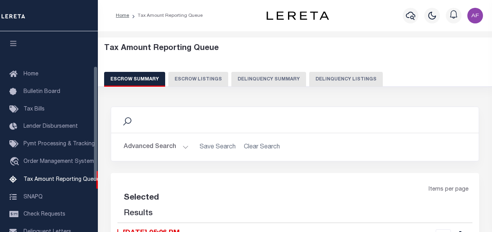
select select "100"
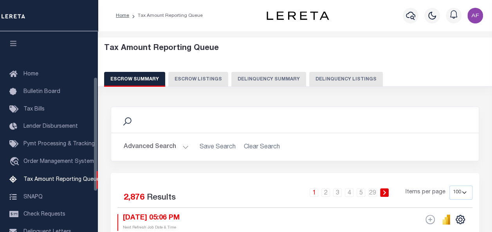
scroll to position [80, 0]
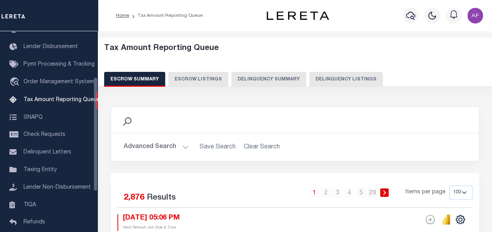
click at [358, 79] on button "Delinquency Listings" at bounding box center [346, 79] width 74 height 15
select select "100"
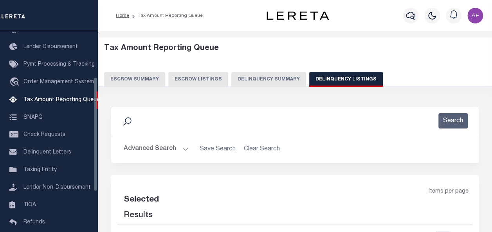
select select "100"
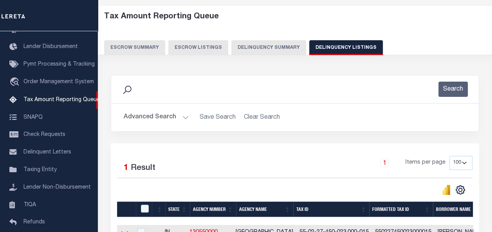
scroll to position [117, 0]
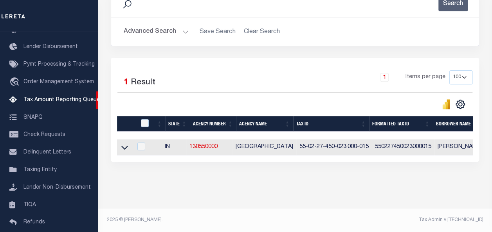
click at [144, 128] on th at bounding box center [144, 124] width 16 height 16
click at [142, 124] on input "checkbox" at bounding box center [145, 123] width 8 height 8
checkbox input "true"
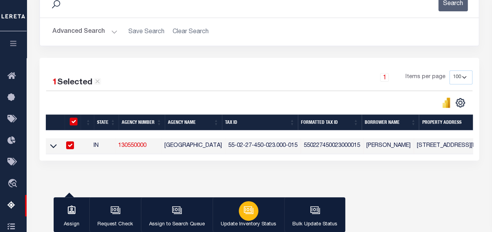
click at [244, 215] on icon "button" at bounding box center [248, 210] width 10 height 10
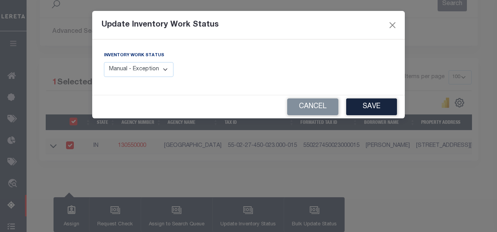
click at [169, 71] on select "Manual - Exception Pended - Awaiting Search Late Add Exception Completed" at bounding box center [139, 69] width 70 height 15
select select "4"
click at [104, 62] on select "Manual - Exception Pended - Awaiting Search Late Add Exception Completed" at bounding box center [139, 69] width 70 height 15
click at [373, 108] on button "Save" at bounding box center [371, 107] width 51 height 17
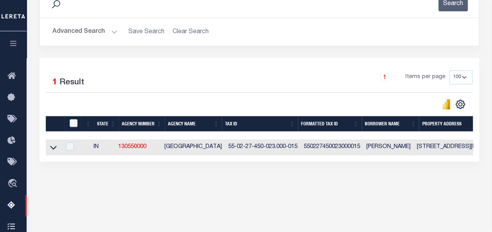
click at [77, 28] on button "Advanced Search" at bounding box center [84, 31] width 65 height 15
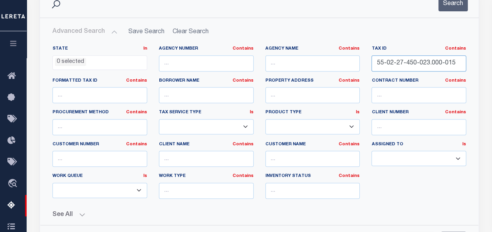
drag, startPoint x: 457, startPoint y: 60, endPoint x: 300, endPoint y: 55, distance: 158.1
click at [300, 55] on div "State In In AK AL AR AZ CA CO CT DC DE FL GA GU HI IA ID IL IN KS KY LA MA MD M…" at bounding box center [259, 126] width 425 height 160
paste input "8-270-045"
type input "55-02-28-270-045.000-015"
click at [456, 7] on button "Search" at bounding box center [452, 3] width 29 height 15
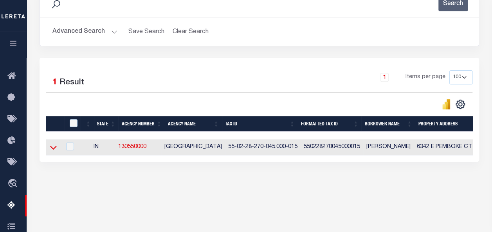
click at [55, 150] on icon at bounding box center [53, 148] width 7 height 8
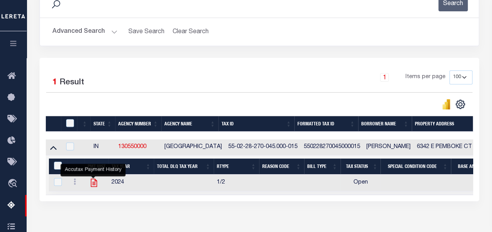
click at [91, 183] on icon "" at bounding box center [94, 183] width 6 height 8
checkbox input "true"
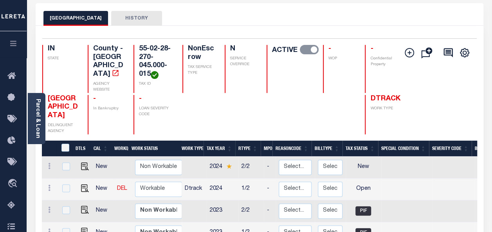
scroll to position [39, 0]
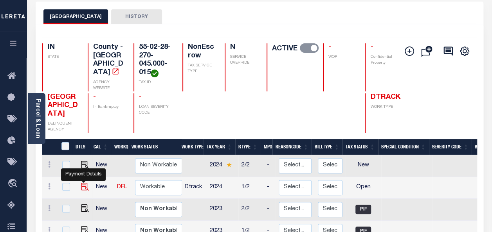
click at [81, 183] on img "" at bounding box center [85, 187] width 8 height 8
checkbox input "true"
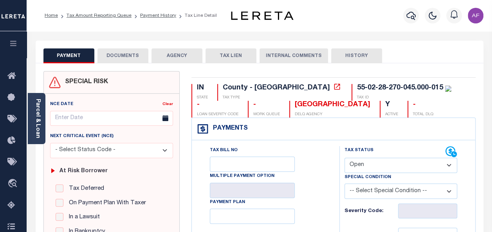
click at [384, 161] on select "- Select Status Code - Open Due/Unpaid Paid Incomplete No Tax Due Internal Refu…" at bounding box center [400, 165] width 113 height 15
select select "PYD"
click at [344, 158] on select "- Select Status Code - Open Due/Unpaid Paid Incomplete No Tax Due Internal Refu…" at bounding box center [400, 165] width 113 height 15
type input "[DATE]"
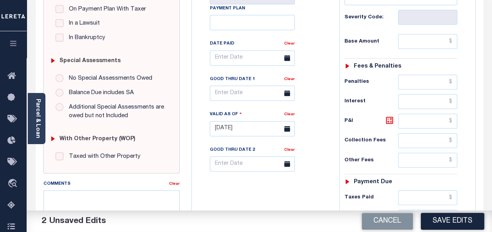
scroll to position [196, 0]
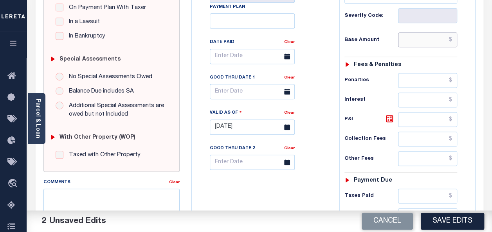
click at [436, 39] on input "text" at bounding box center [427, 39] width 59 height 15
paste input "874.54"
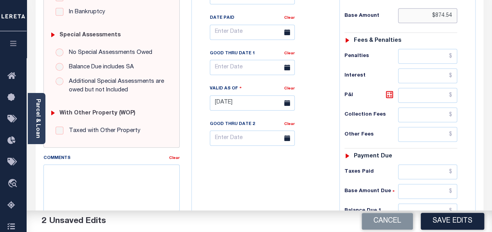
scroll to position [313, 0]
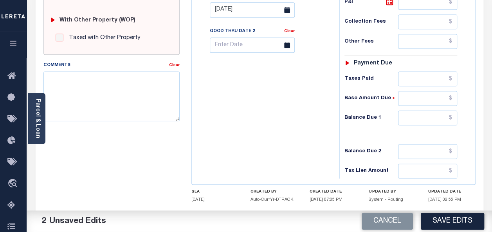
type input "$874.54"
click at [429, 197] on h5 "[DATE] 02:55 PM" at bounding box center [451, 199] width 47 height 5
click at [428, 78] on input "text" at bounding box center [427, 79] width 59 height 15
paste input "874.54"
type input "$874.54"
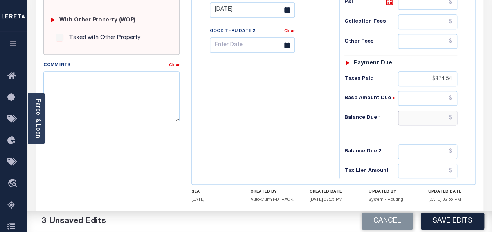
click at [434, 119] on input "text" at bounding box center [427, 118] width 59 height 15
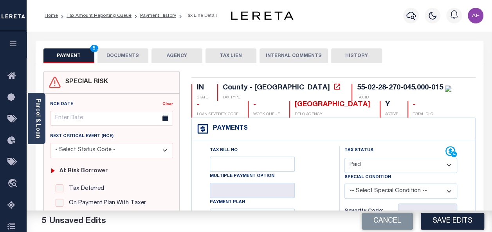
type input "$0.00"
click at [125, 55] on button "DOCUMENTS" at bounding box center [122, 55] width 51 height 15
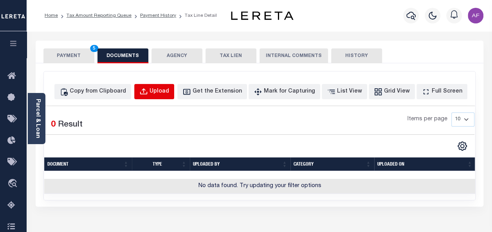
click at [174, 88] on button "Upload" at bounding box center [154, 91] width 40 height 15
select select "POP"
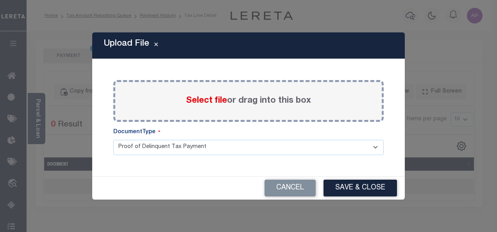
click at [190, 100] on span "Select file" at bounding box center [206, 101] width 41 height 9
click at [0, 0] on input "Select file or drag into this box" at bounding box center [0, 0] width 0 height 0
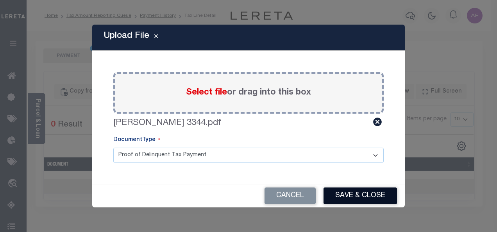
click at [360, 196] on button "Save & Close" at bounding box center [361, 196] width 74 height 17
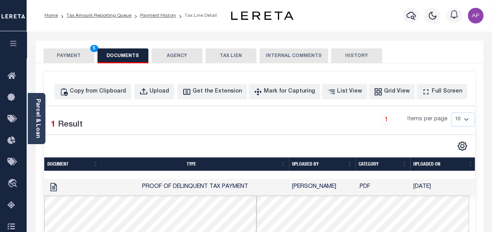
click at [68, 57] on button "PAYMENT 5" at bounding box center [68, 55] width 51 height 15
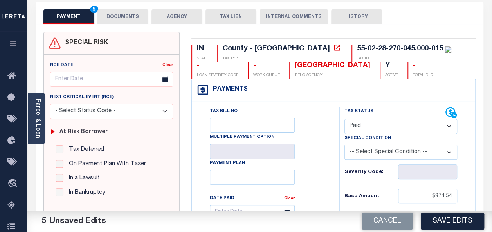
scroll to position [313, 0]
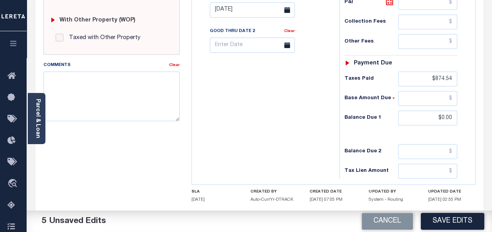
click at [464, 218] on button "Save Edits" at bounding box center [451, 221] width 63 height 17
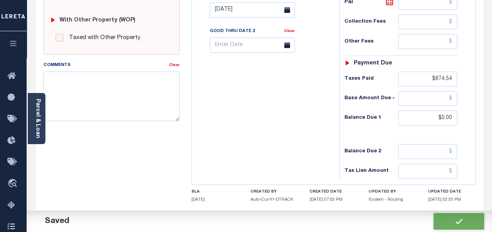
checkbox input "false"
type input "$874.54"
type input "$0"
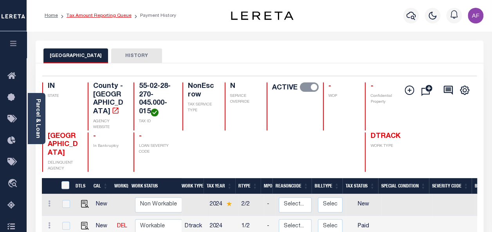
click at [103, 17] on link "Tax Amount Reporting Queue" at bounding box center [98, 15] width 65 height 5
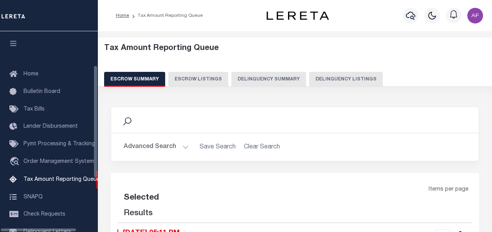
select select "100"
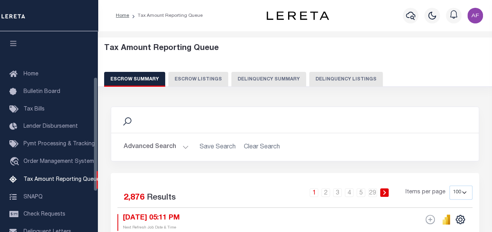
scroll to position [80, 0]
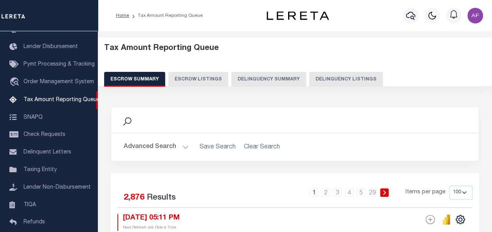
click at [337, 82] on button "Delinquency Listings" at bounding box center [346, 79] width 74 height 15
select select "100"
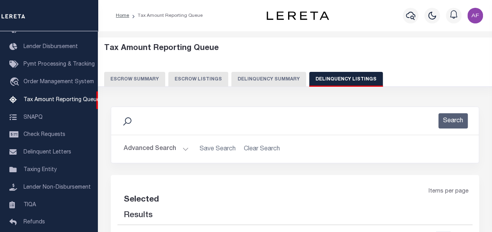
select select "100"
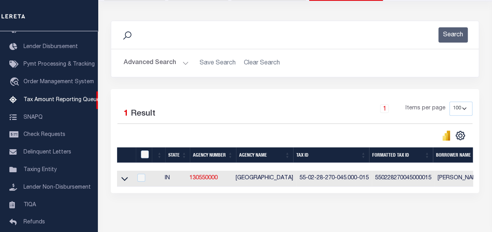
scroll to position [122, 0]
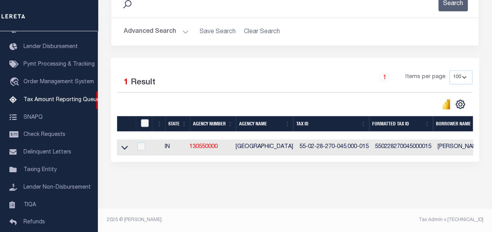
click at [141, 119] on input "checkbox" at bounding box center [145, 123] width 8 height 8
checkbox input "true"
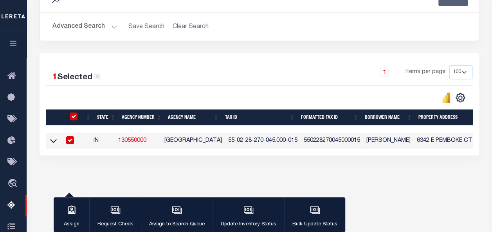
scroll to position [121, 0]
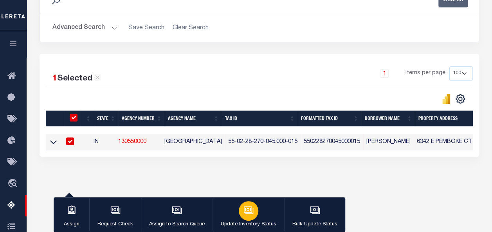
click at [245, 213] on icon "button" at bounding box center [248, 210] width 10 height 10
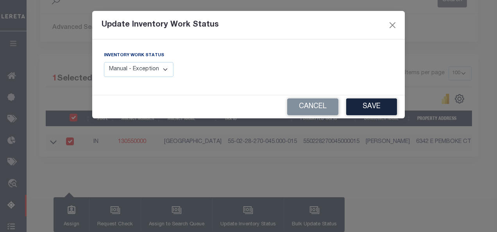
click at [146, 73] on select "Manual - Exception Pended - Awaiting Search Late Add Exception Completed" at bounding box center [139, 69] width 70 height 15
select select "4"
click at [104, 62] on select "Manual - Exception Pended - Awaiting Search Late Add Exception Completed" at bounding box center [139, 69] width 70 height 15
click at [367, 110] on button "Save" at bounding box center [371, 107] width 51 height 17
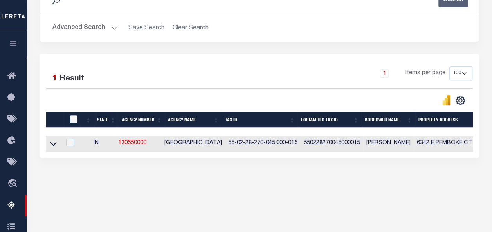
click at [90, 31] on button "Advanced Search" at bounding box center [84, 27] width 65 height 15
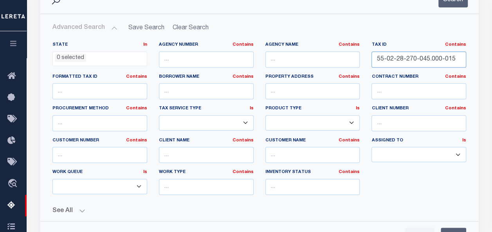
drag, startPoint x: 422, startPoint y: 58, endPoint x: 334, endPoint y: 59, distance: 88.0
click at [334, 59] on div "State In In AK AL AR AZ CA CO CT DC DE FL GA GU HI IA ID IL IN KS [GEOGRAPHIC_D…" at bounding box center [259, 122] width 425 height 160
paste input "[PHONE_NUMBER]"
type input "55-02-27-450-023.000-015"
click at [460, 7] on button "Search" at bounding box center [452, -1] width 29 height 15
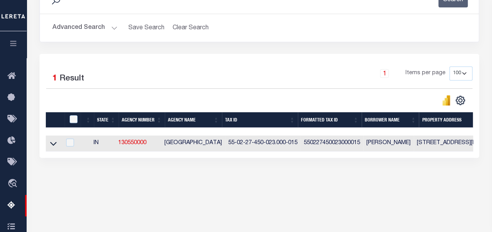
click at [52, 143] on icon at bounding box center [53, 144] width 7 height 8
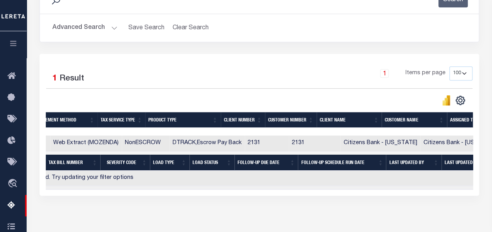
scroll to position [0, 587]
